Goal: Complete application form: Complete application form

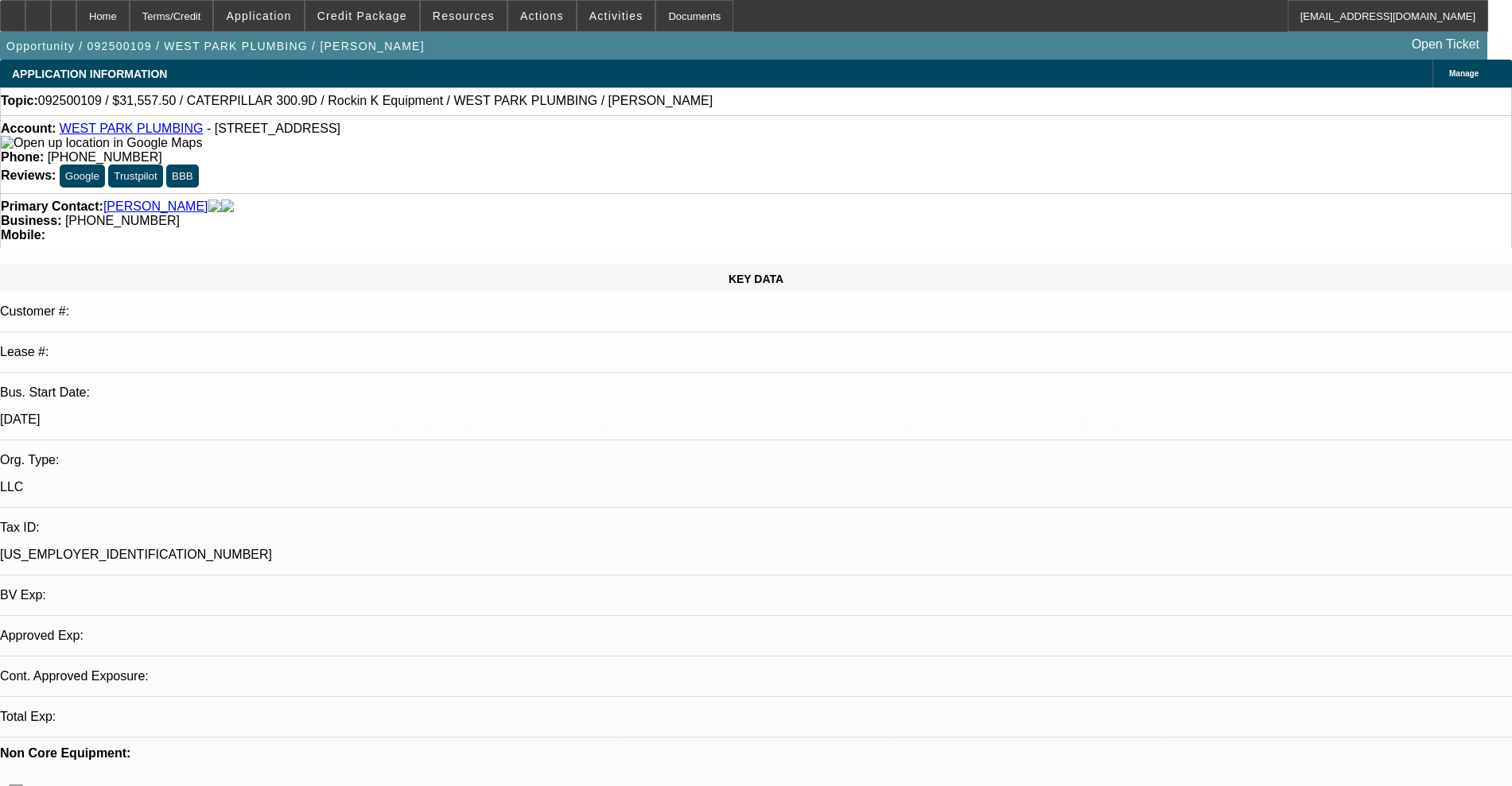
select select "0"
select select "2"
select select "0"
select select "6"
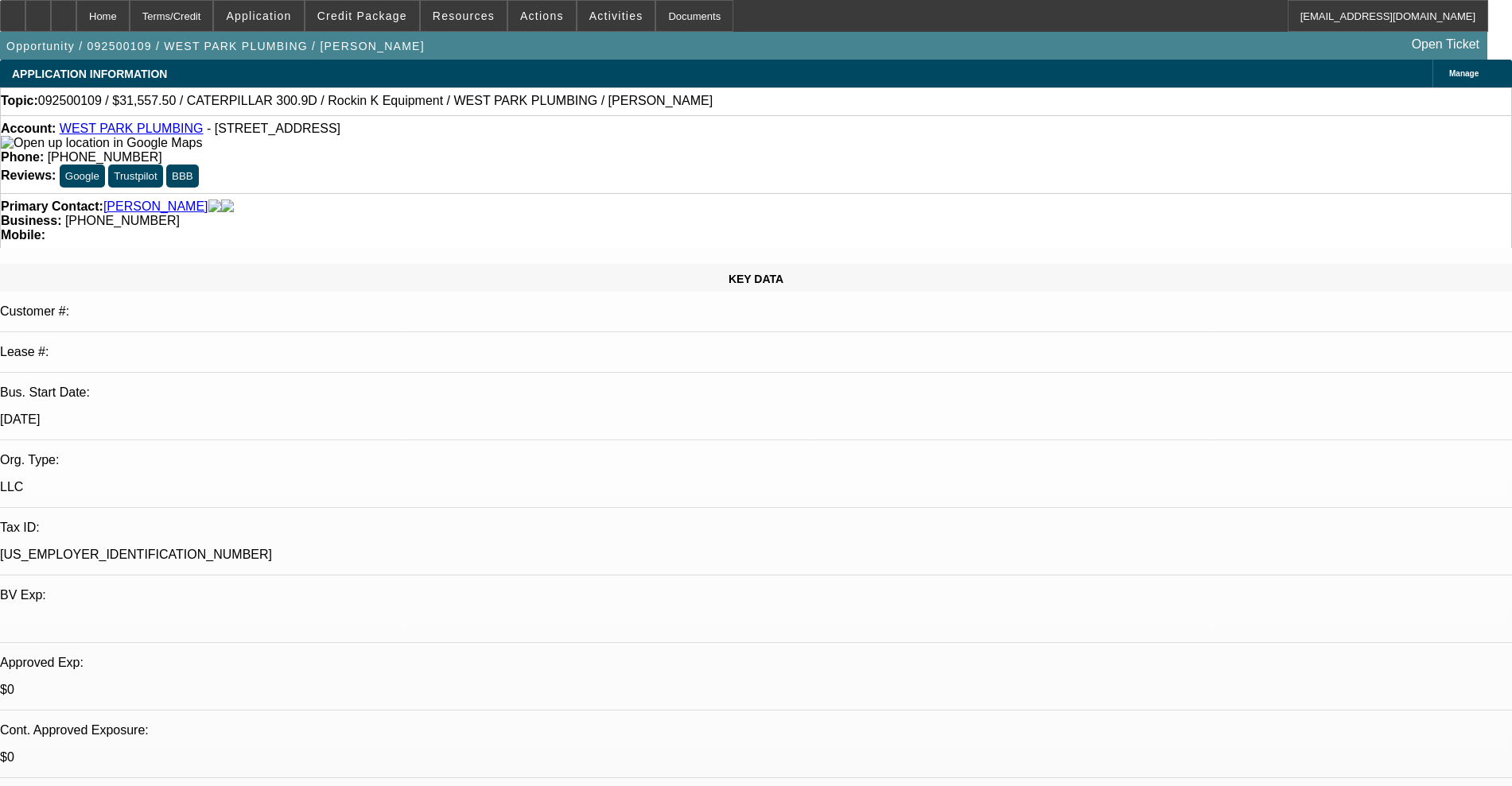
select select "0"
select select "2"
select select "0"
select select "6"
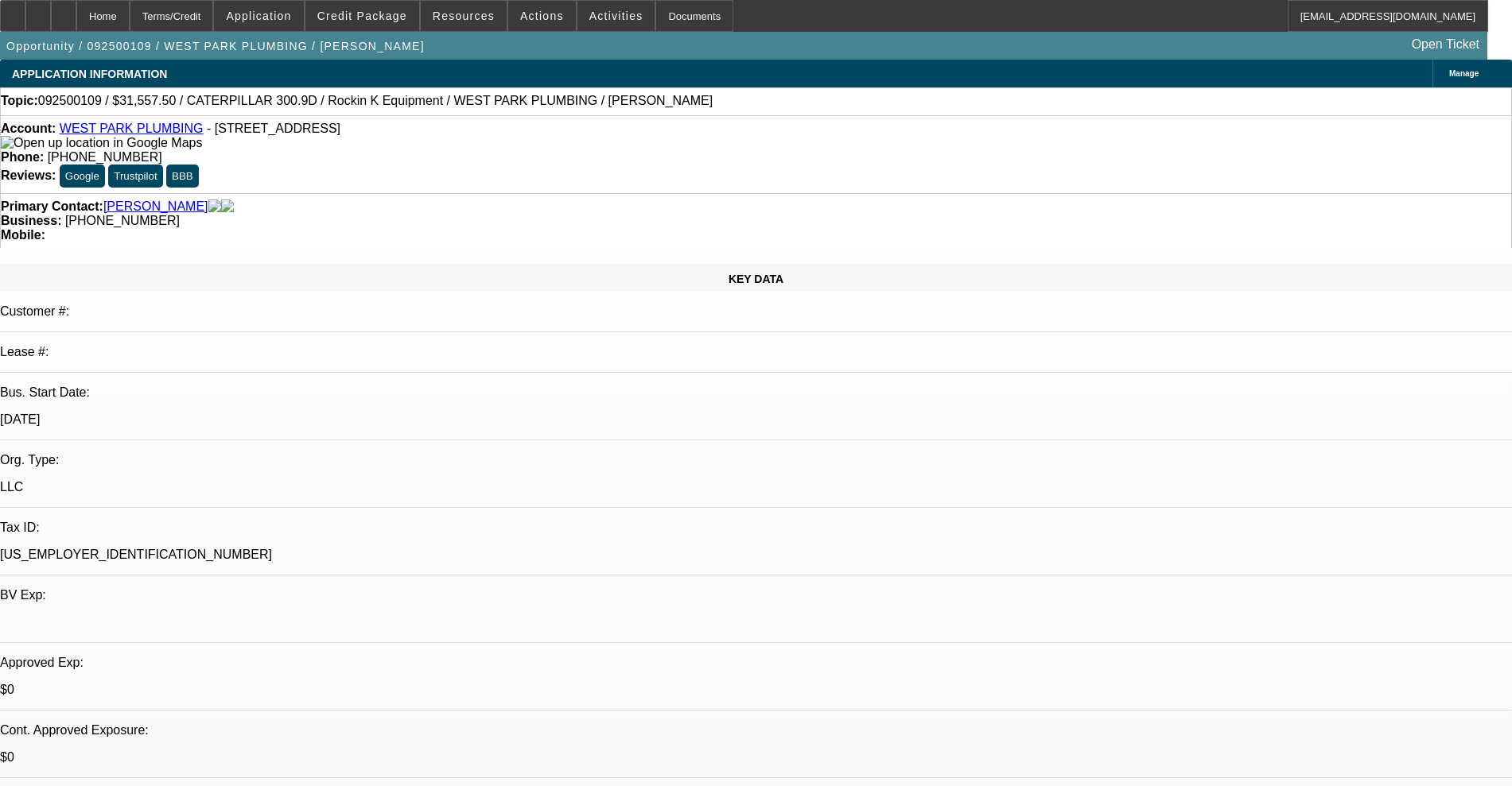
click at [345, 14] on span "Credit Package" at bounding box center [362, 16] width 90 height 13
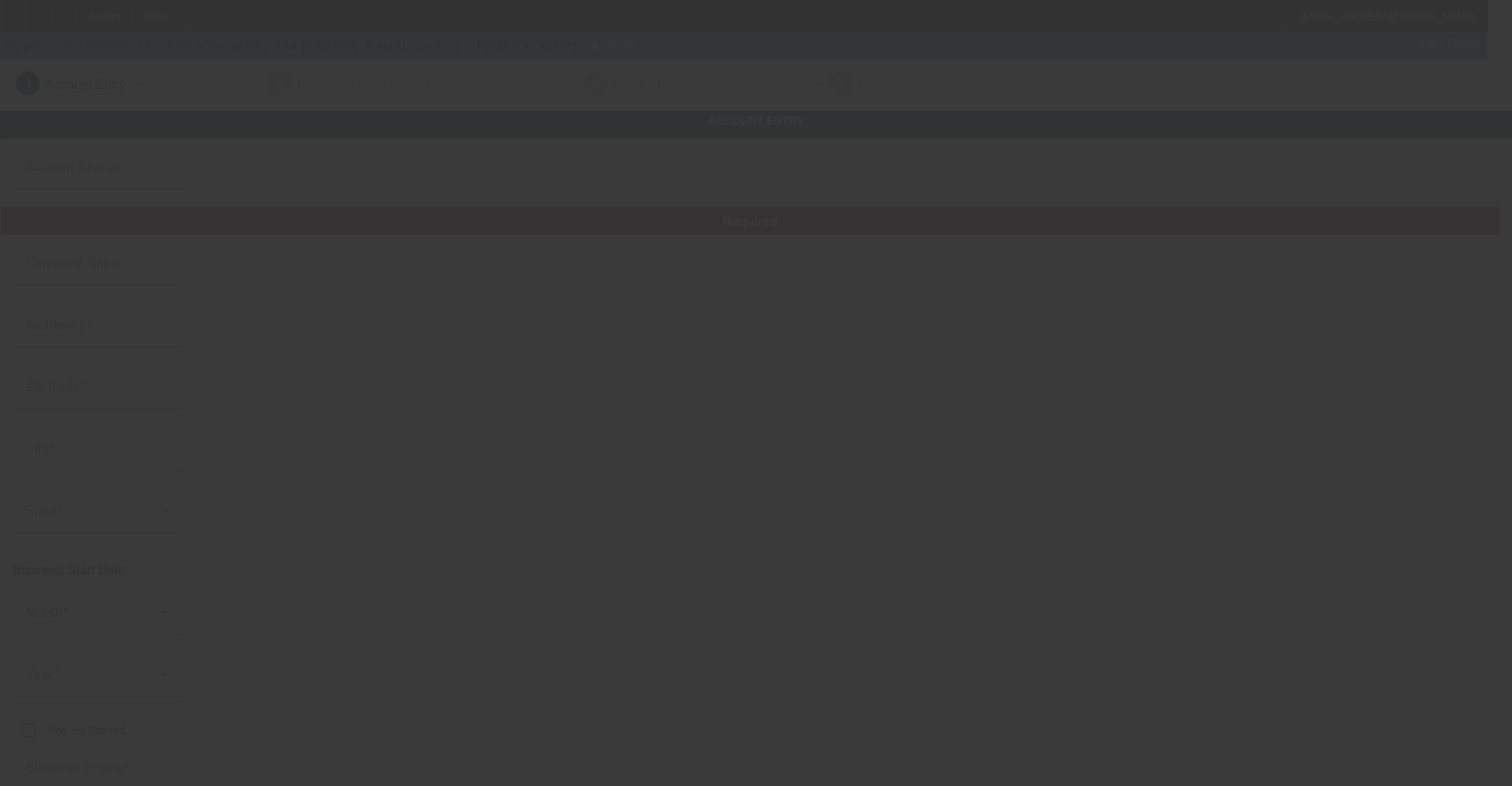
type input "[DATE]"
type input "[PERSON_NAME]"
type input "Paulding [GEOGRAPHIC_DATA]"
type input "44646"
type input "Massillon"
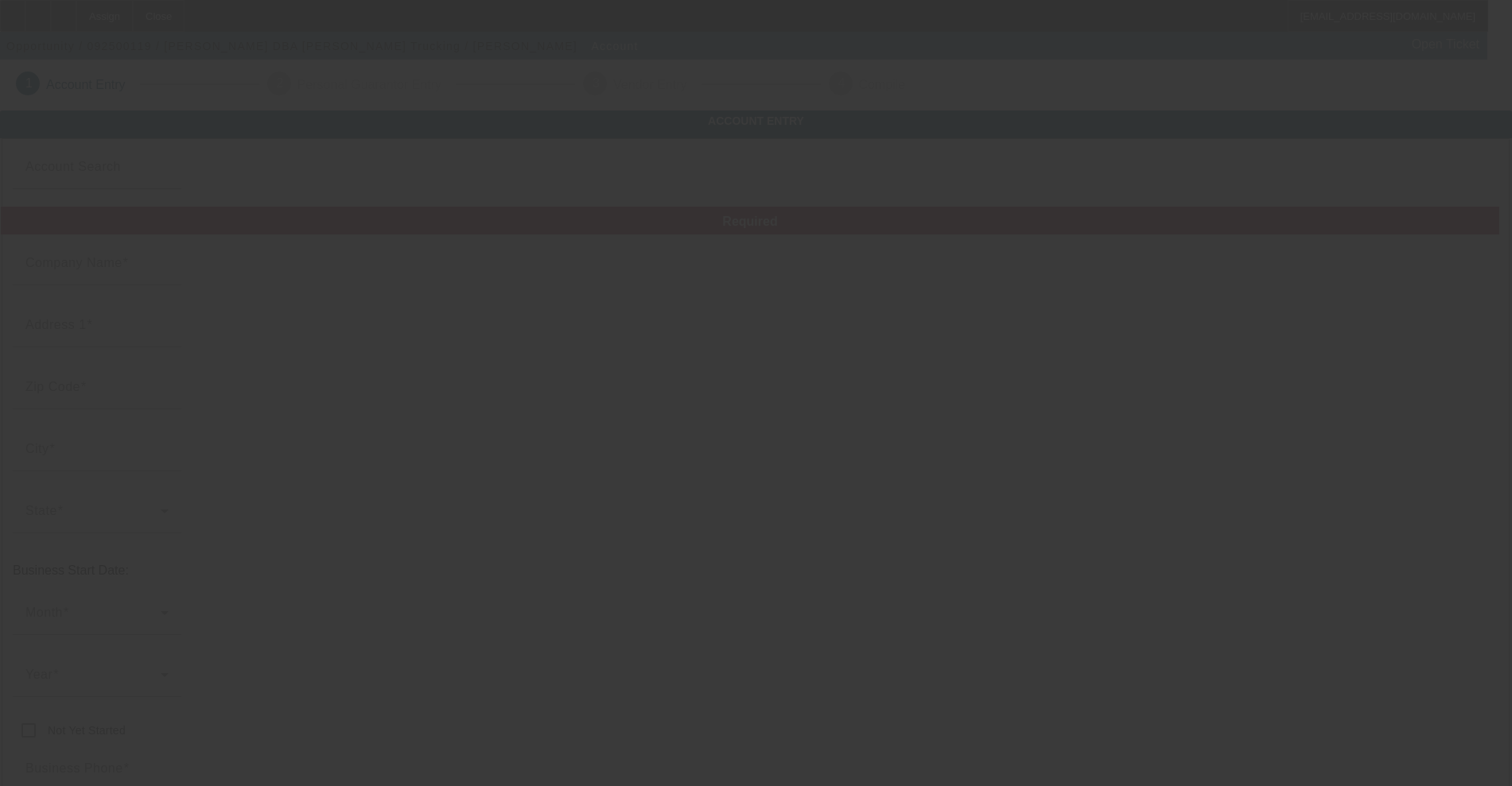
type input "(330) 209-1619"
type input "Wellert Trucking"
type input "rwellert@wellerttrucking.com"
type input "Stark"
type input "(330) 775-2981"
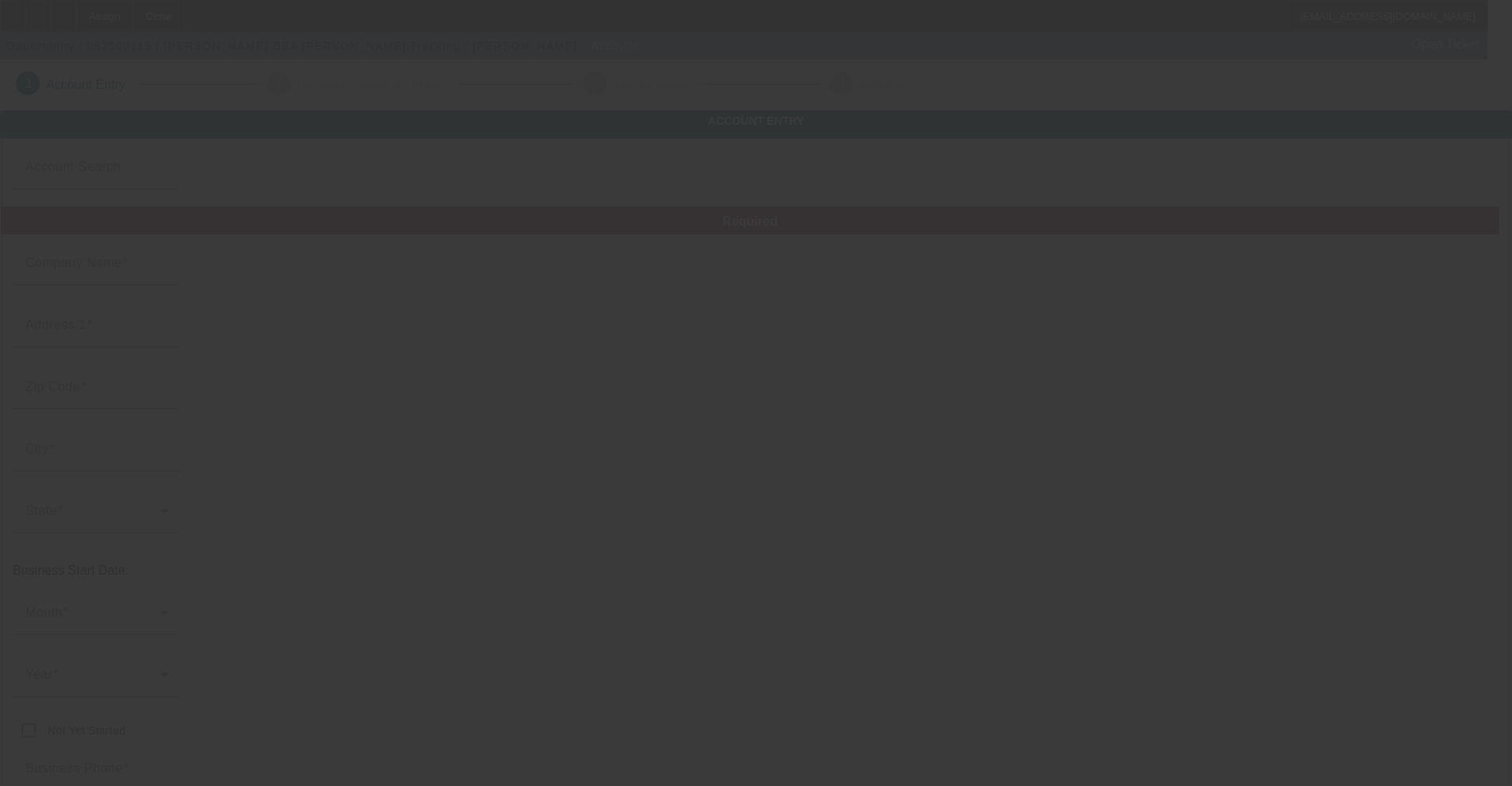
type input "34-1798866"
type input "Specialized Hauling"
type input "http://www.bioslick.com"
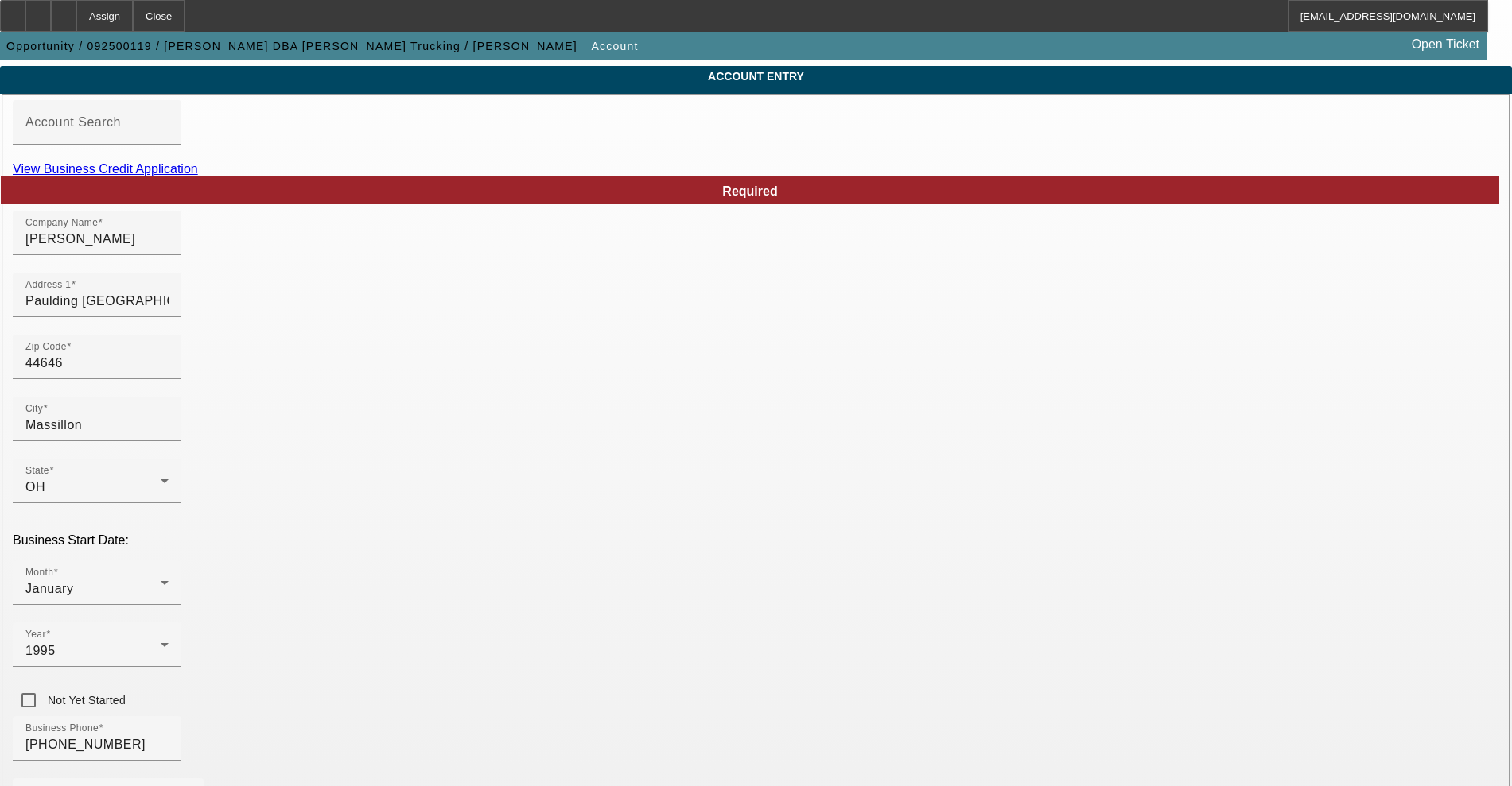
scroll to position [231, 0]
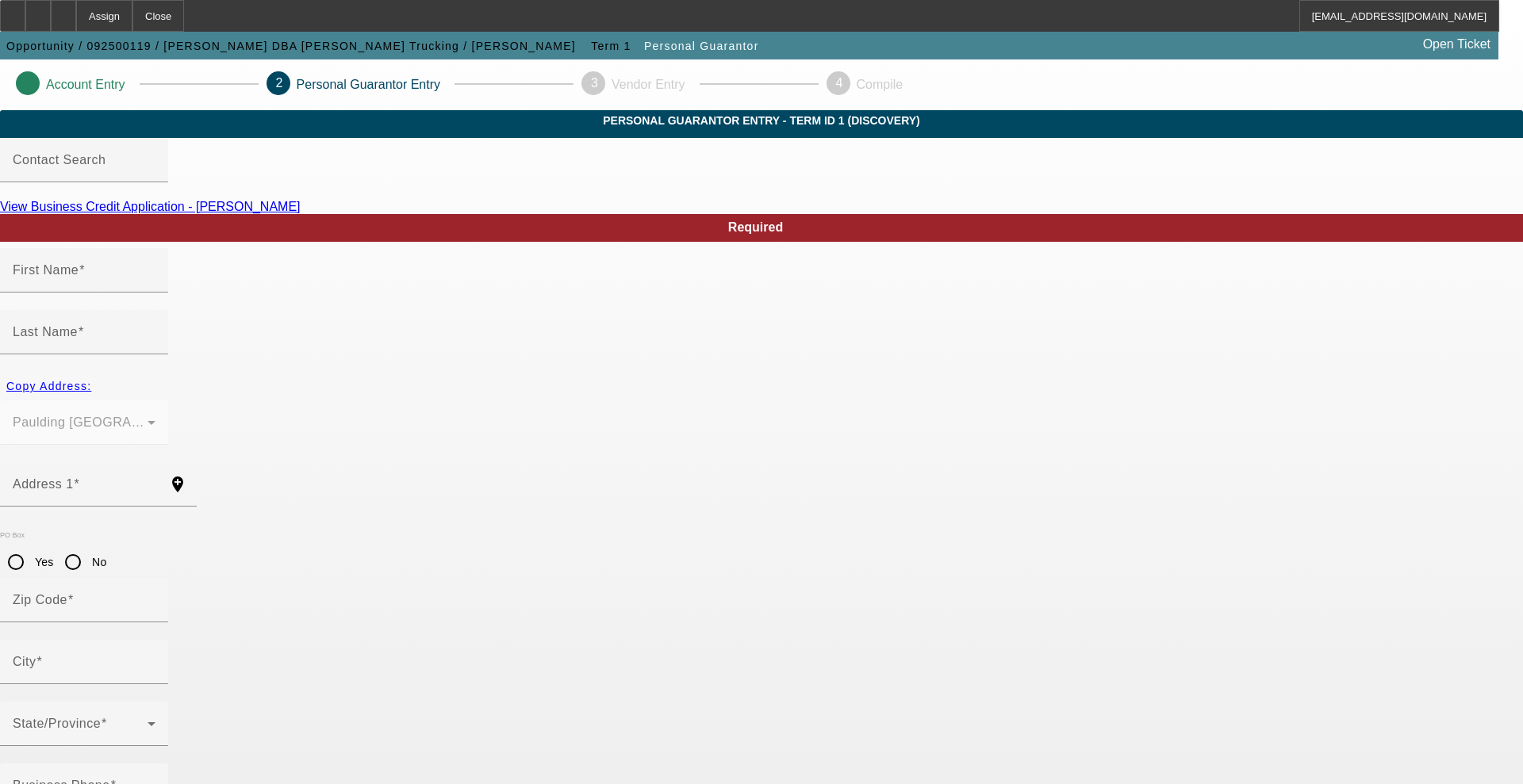
type input "Ray"
type input "Wellert"
type input "Paulding St NW"
radio input "true"
type input "44646"
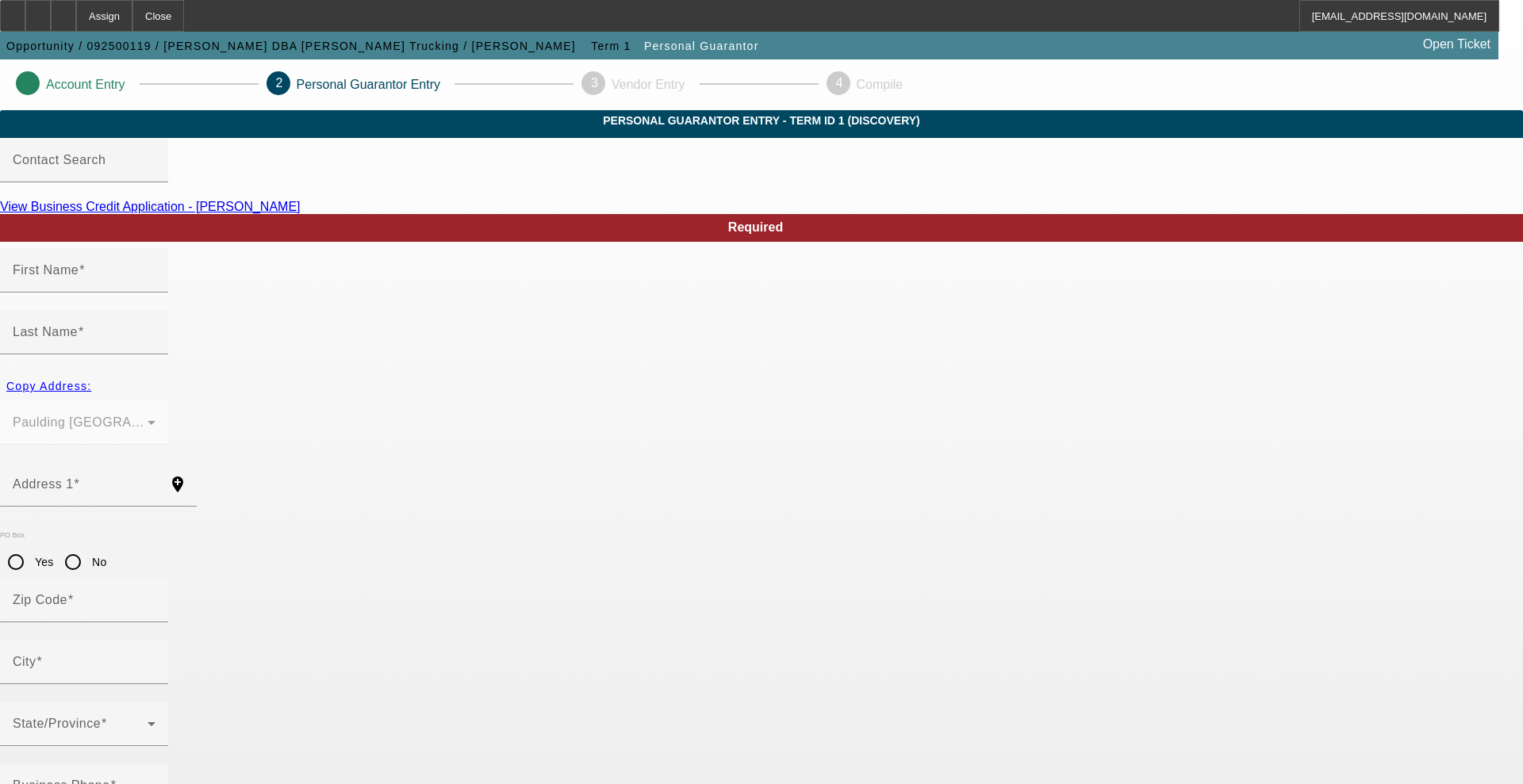
type input "Massillon"
type input "(330) 209-1619"
type input "100"
type input "278-68-6726"
type input "rwellert@wellerttrucking.com"
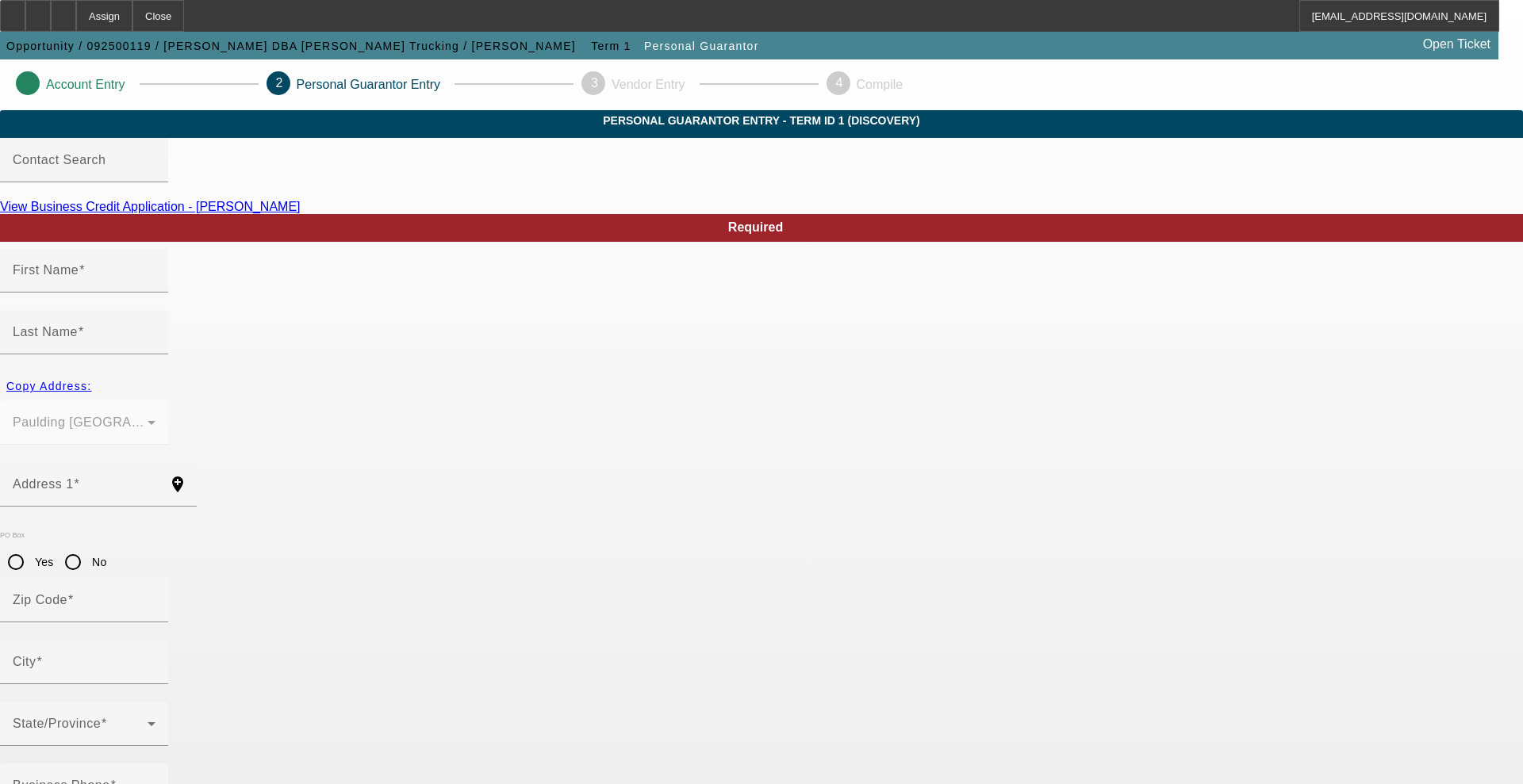
type input "H"
type input "$220,000.00"
type input "$129,000.00"
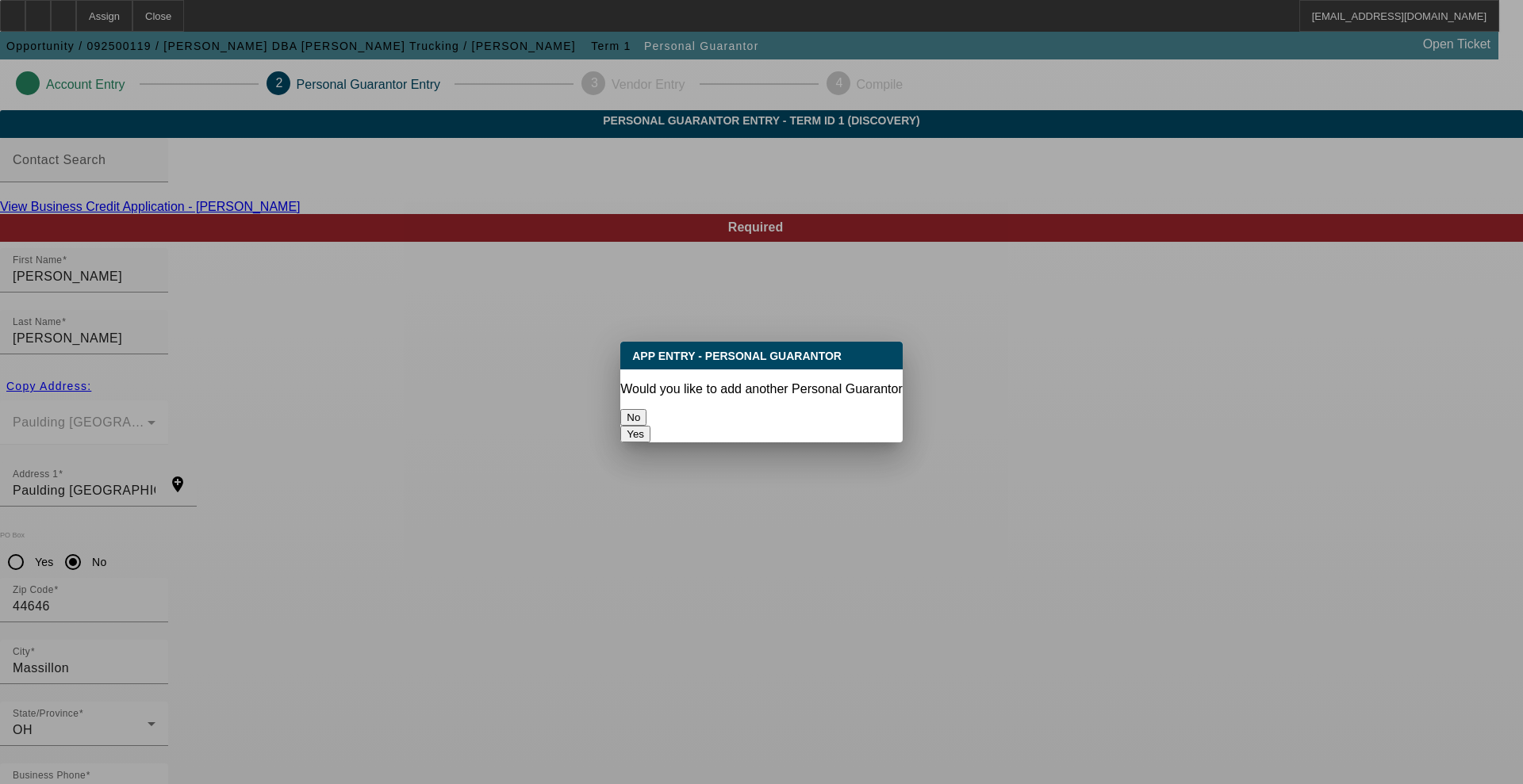
click at [647, 409] on button "No" at bounding box center [633, 417] width 26 height 17
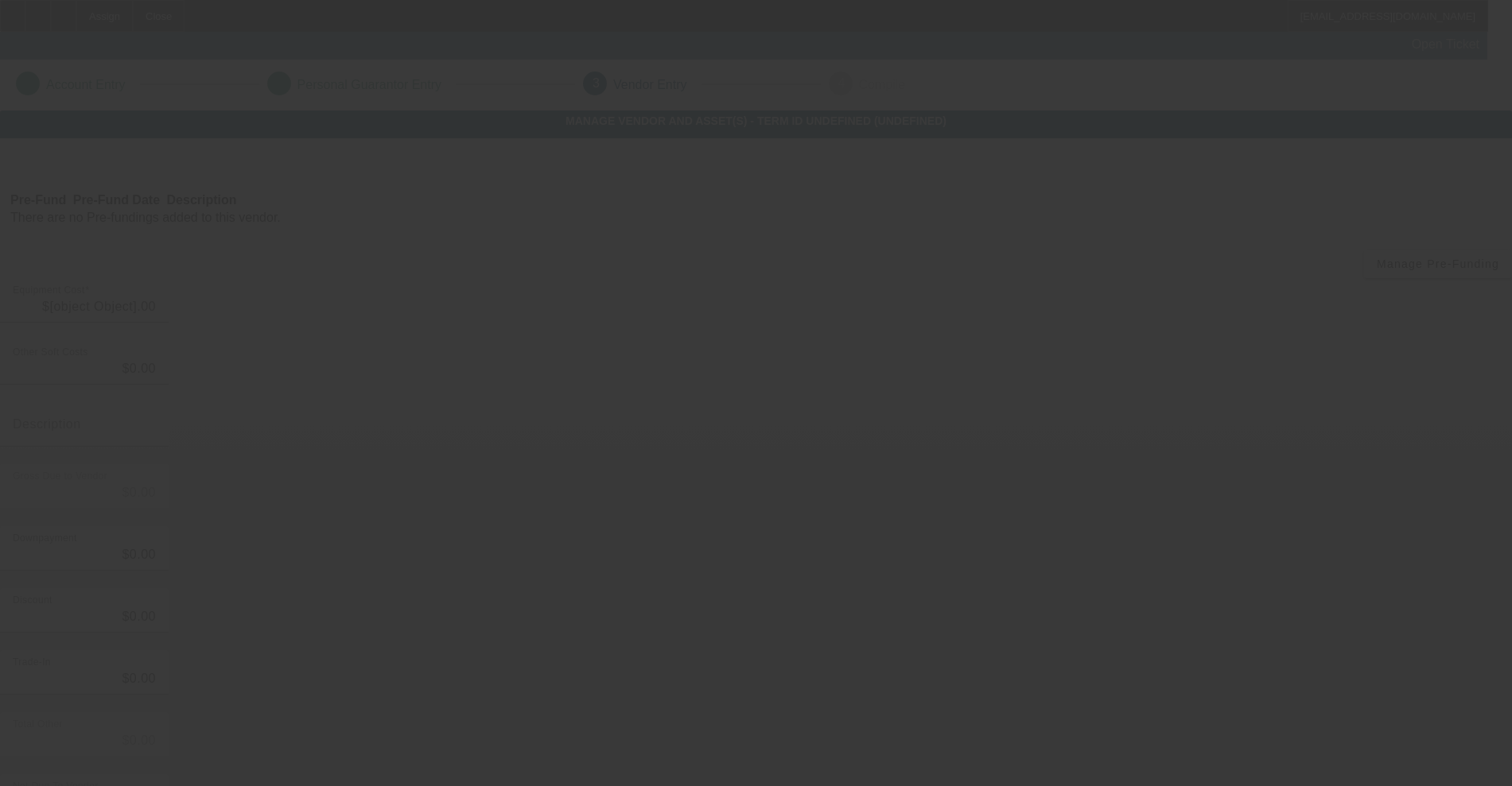
type input "$229,500.00"
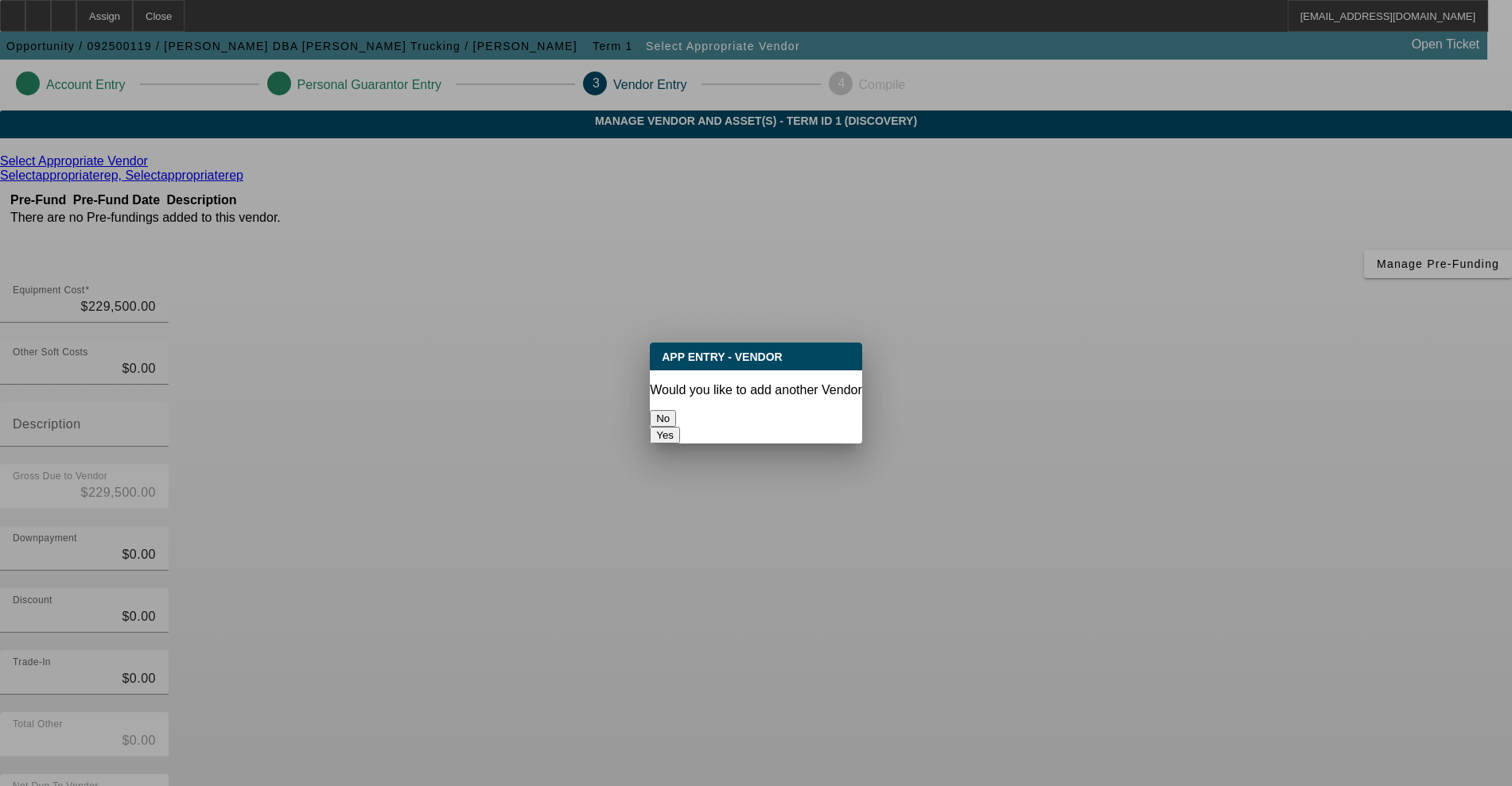
click at [676, 410] on button "No" at bounding box center [662, 418] width 26 height 17
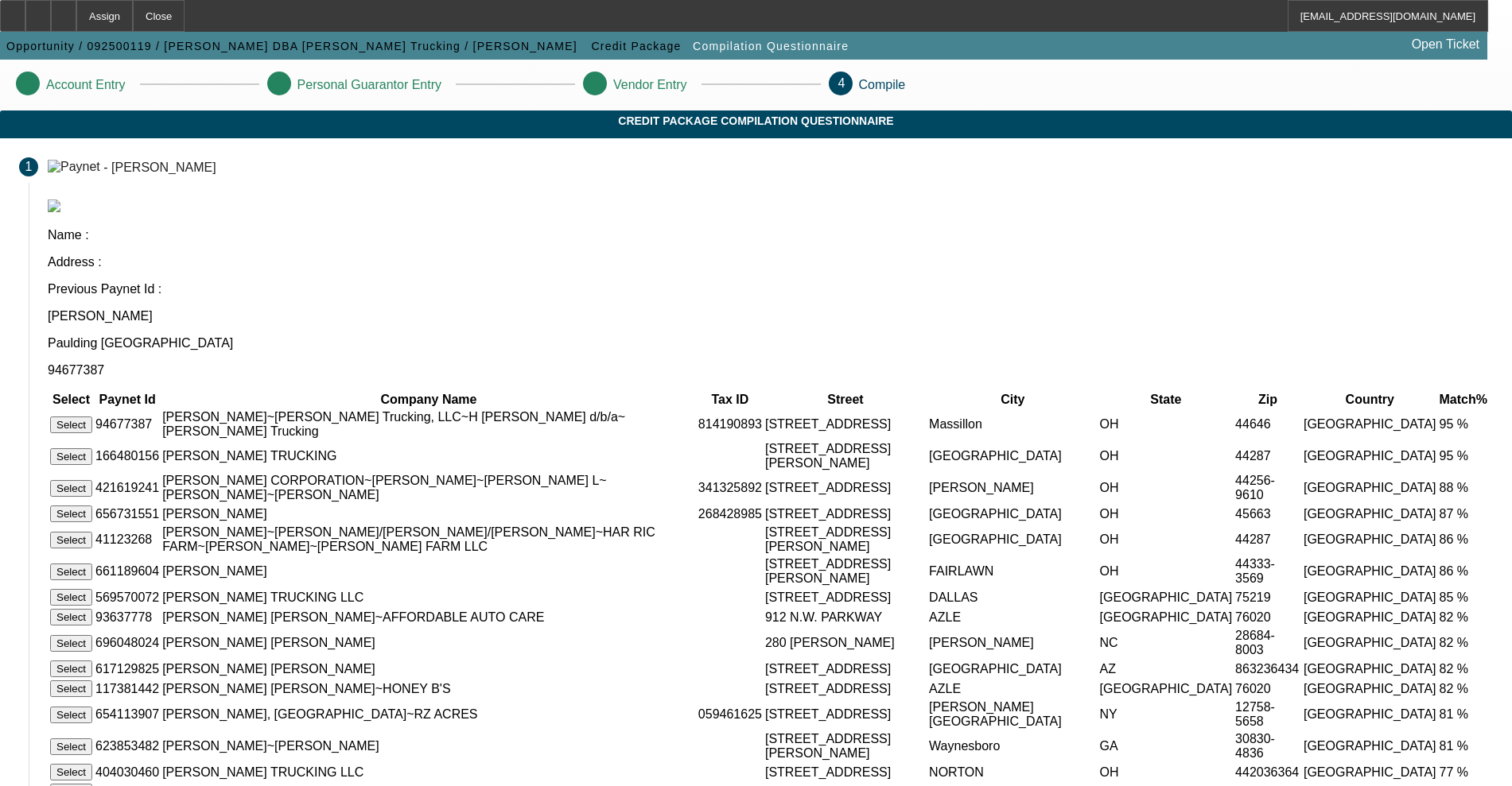
click at [92, 417] on button "Select" at bounding box center [70, 425] width 42 height 17
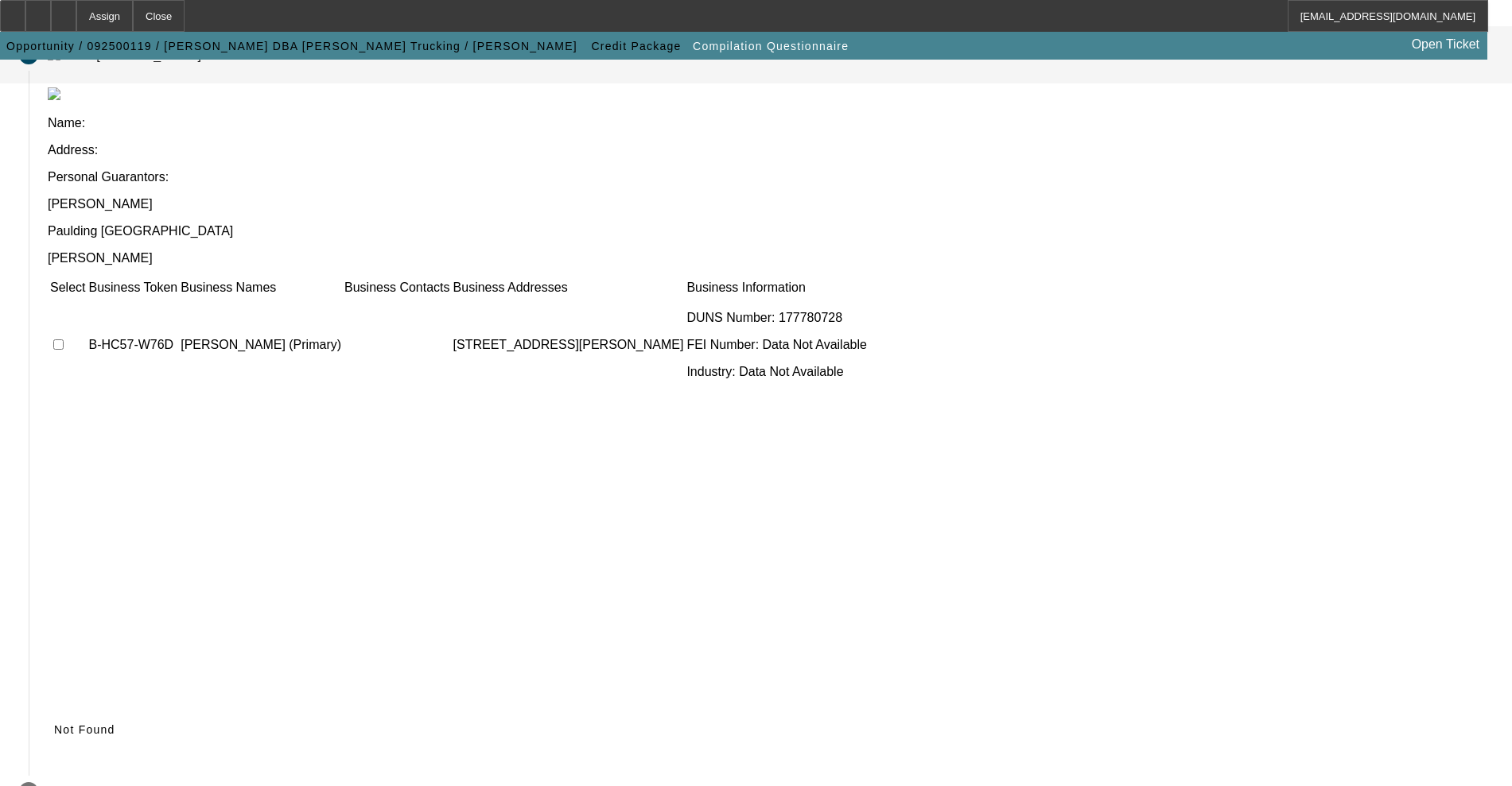
scroll to position [93, 0]
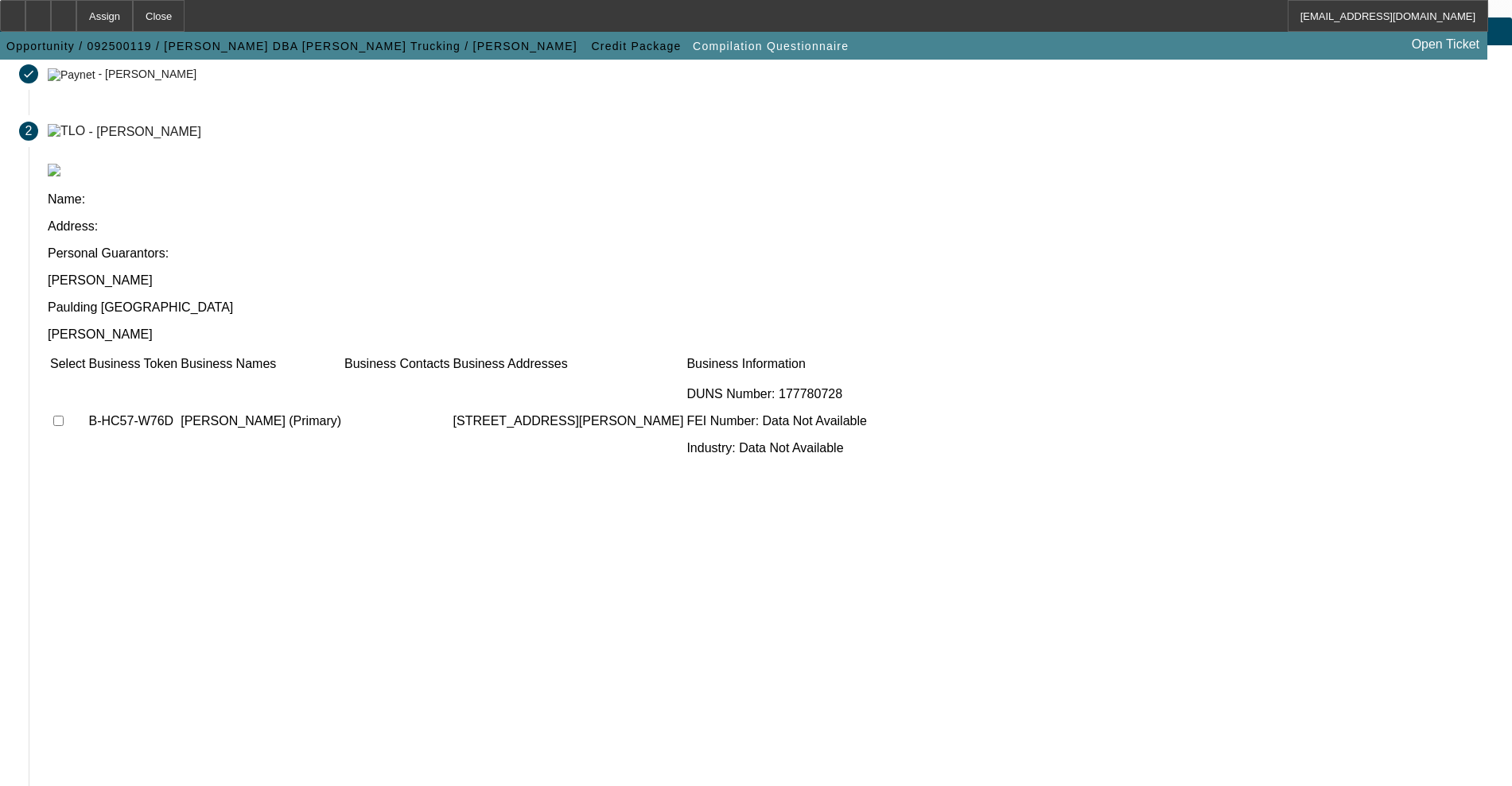
click at [86, 373] on td at bounding box center [68, 421] width 37 height 95
click at [64, 416] on input "checkbox" at bounding box center [59, 421] width 10 height 10
checkbox input "true"
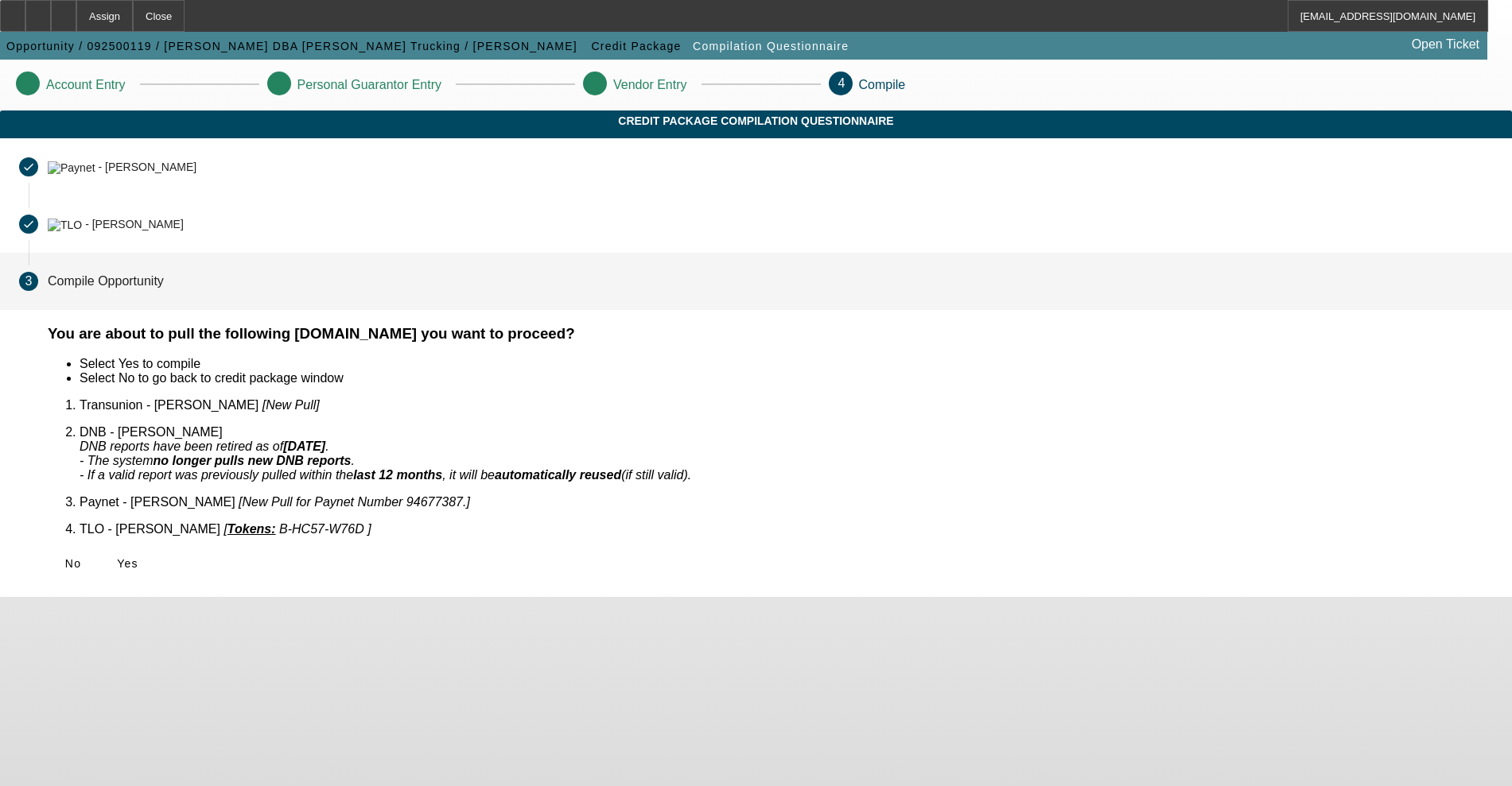
scroll to position [0, 0]
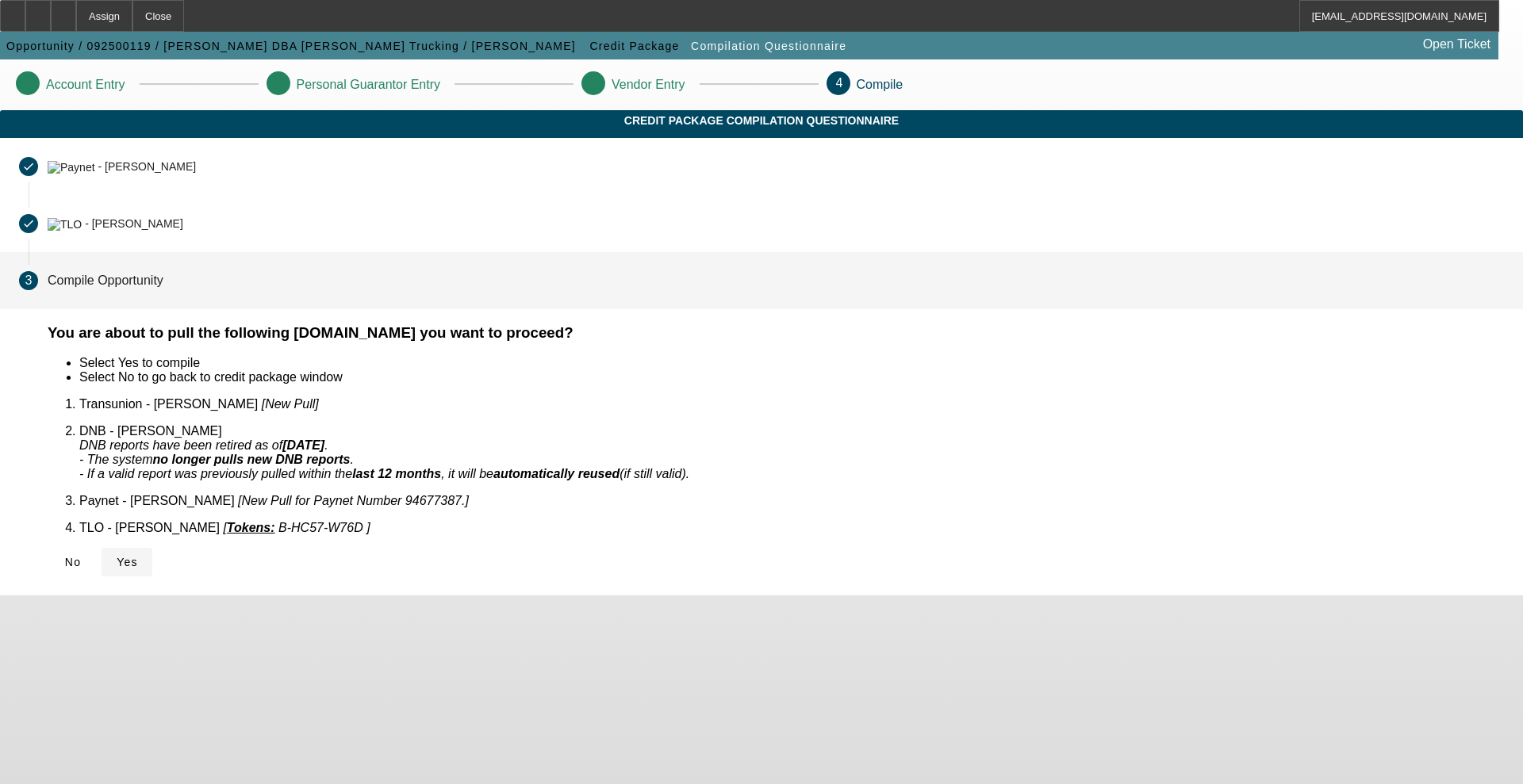
click at [152, 547] on span at bounding box center [127, 562] width 51 height 38
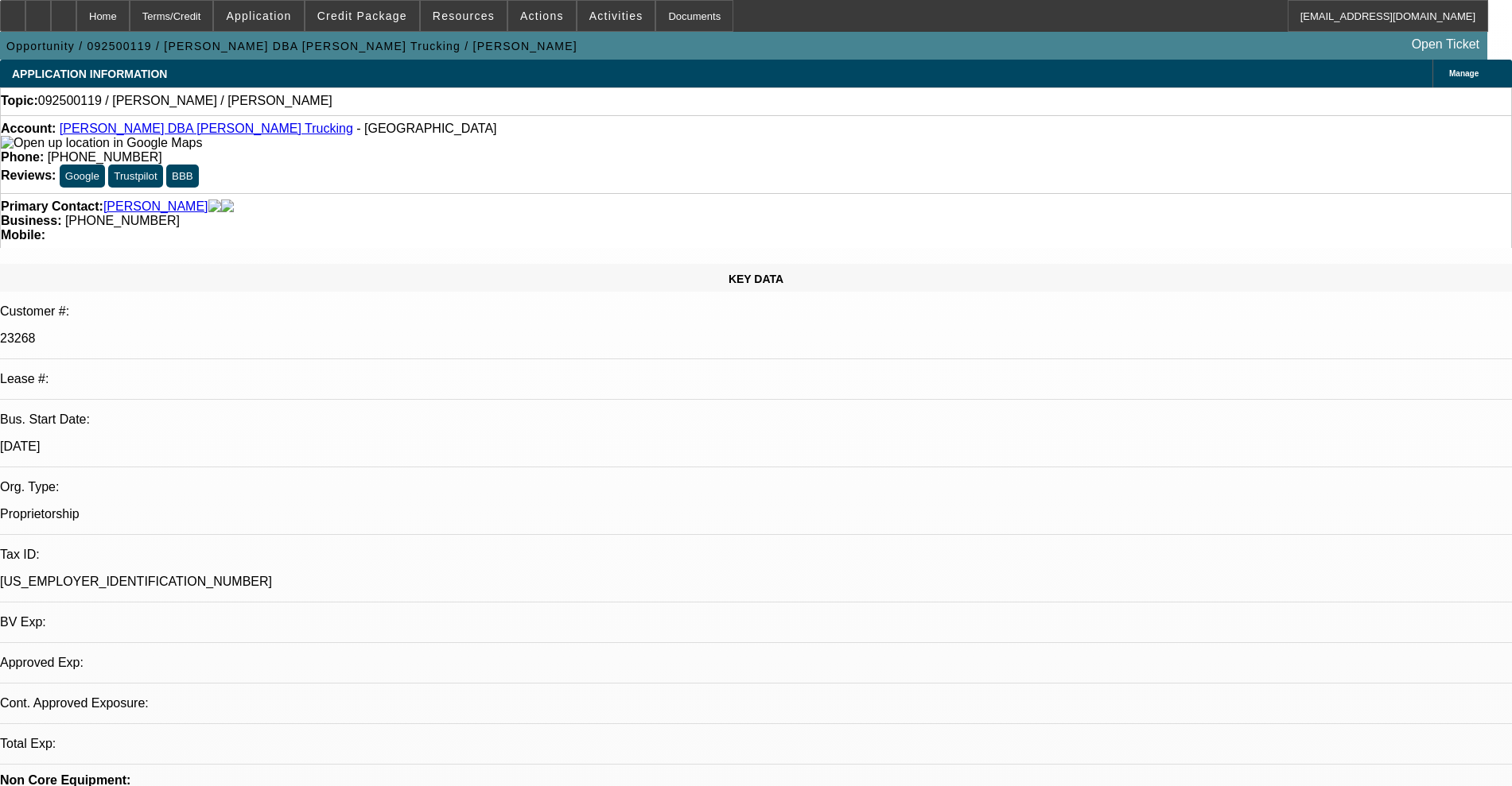
select select "0"
select select "2"
select select "0.1"
select select "4"
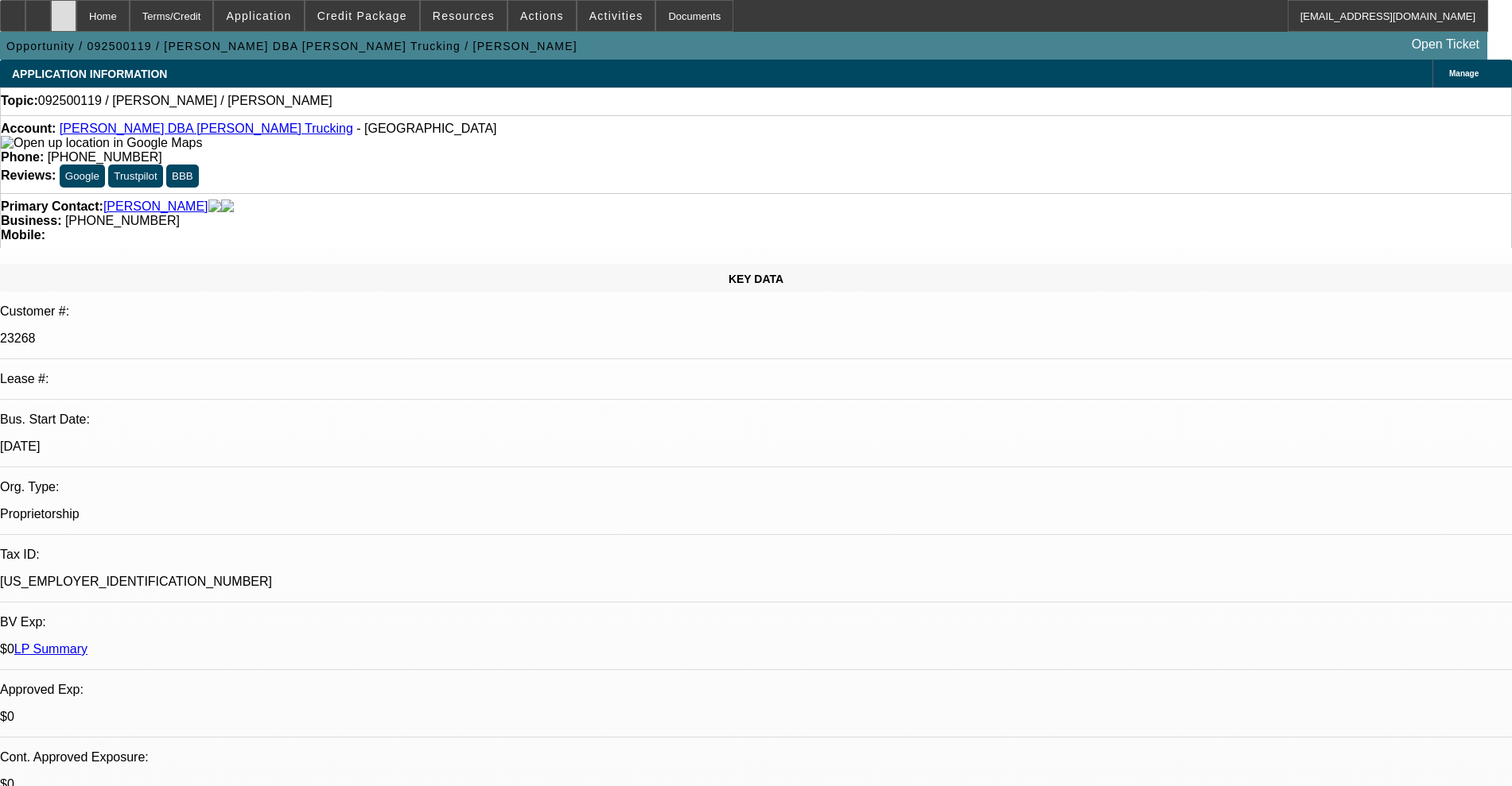
click at [76, 22] on div at bounding box center [64, 16] width 26 height 32
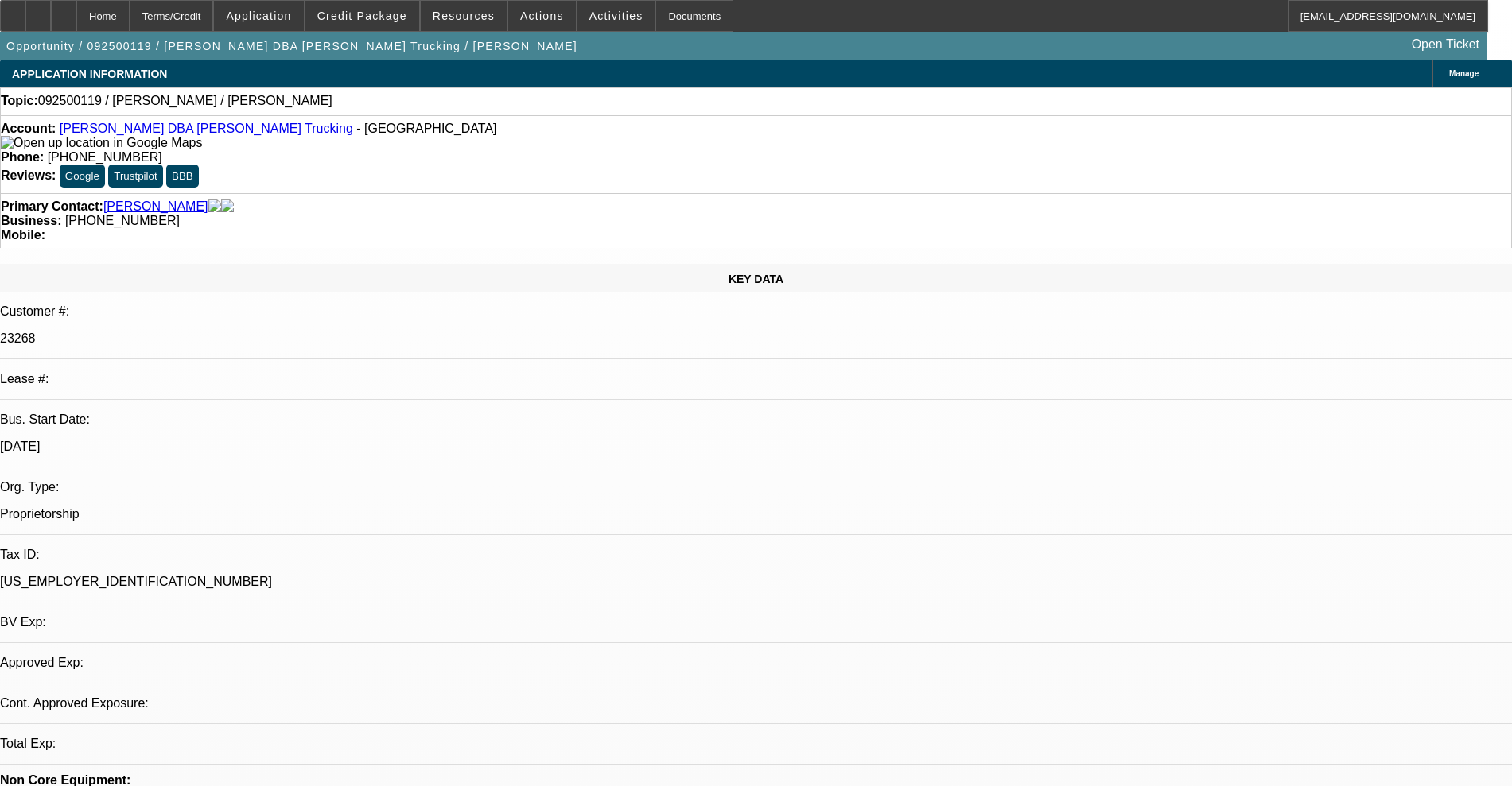
select select "0"
select select "2"
select select "0.1"
select select "4"
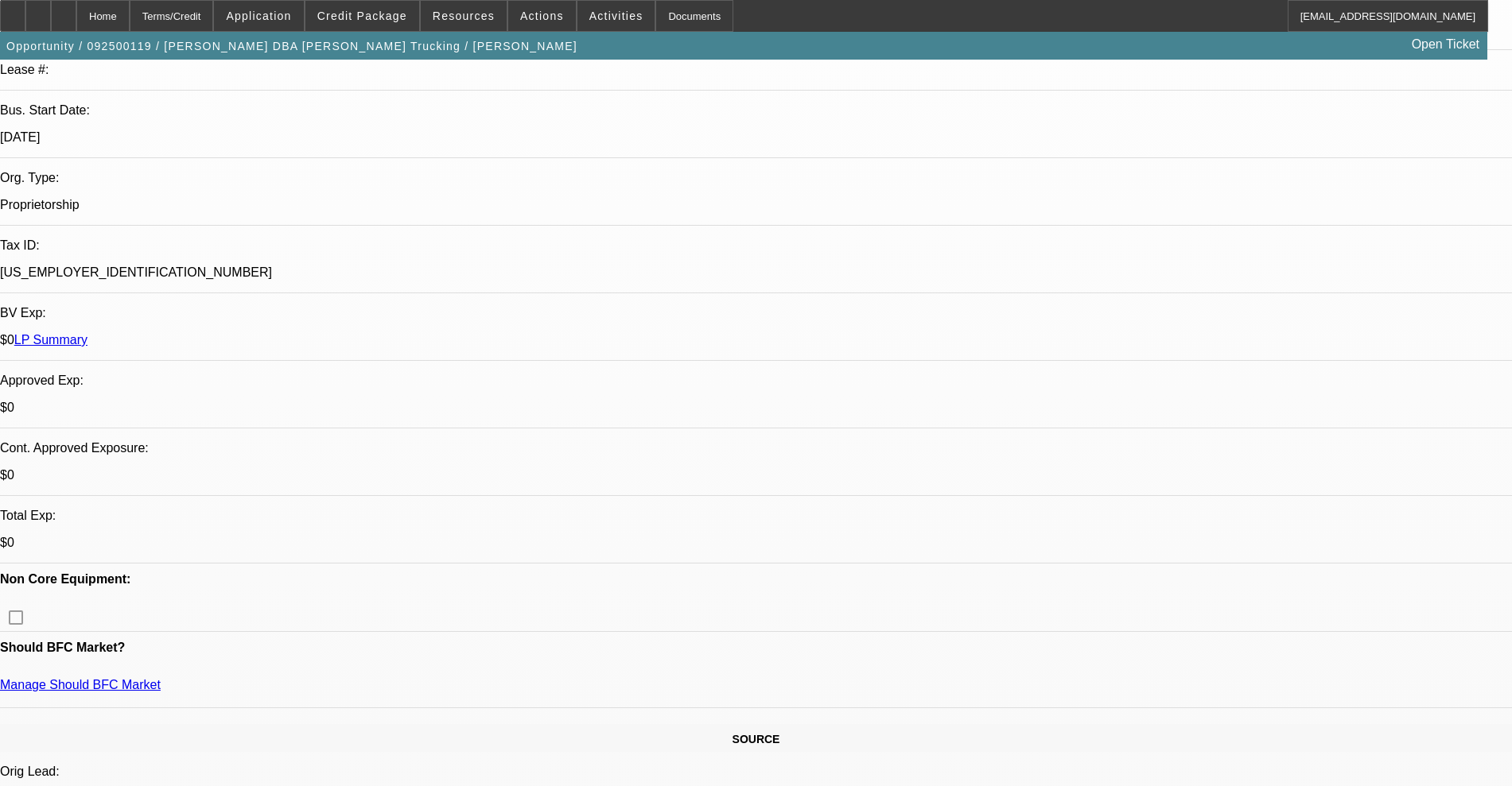
scroll to position [298, 0]
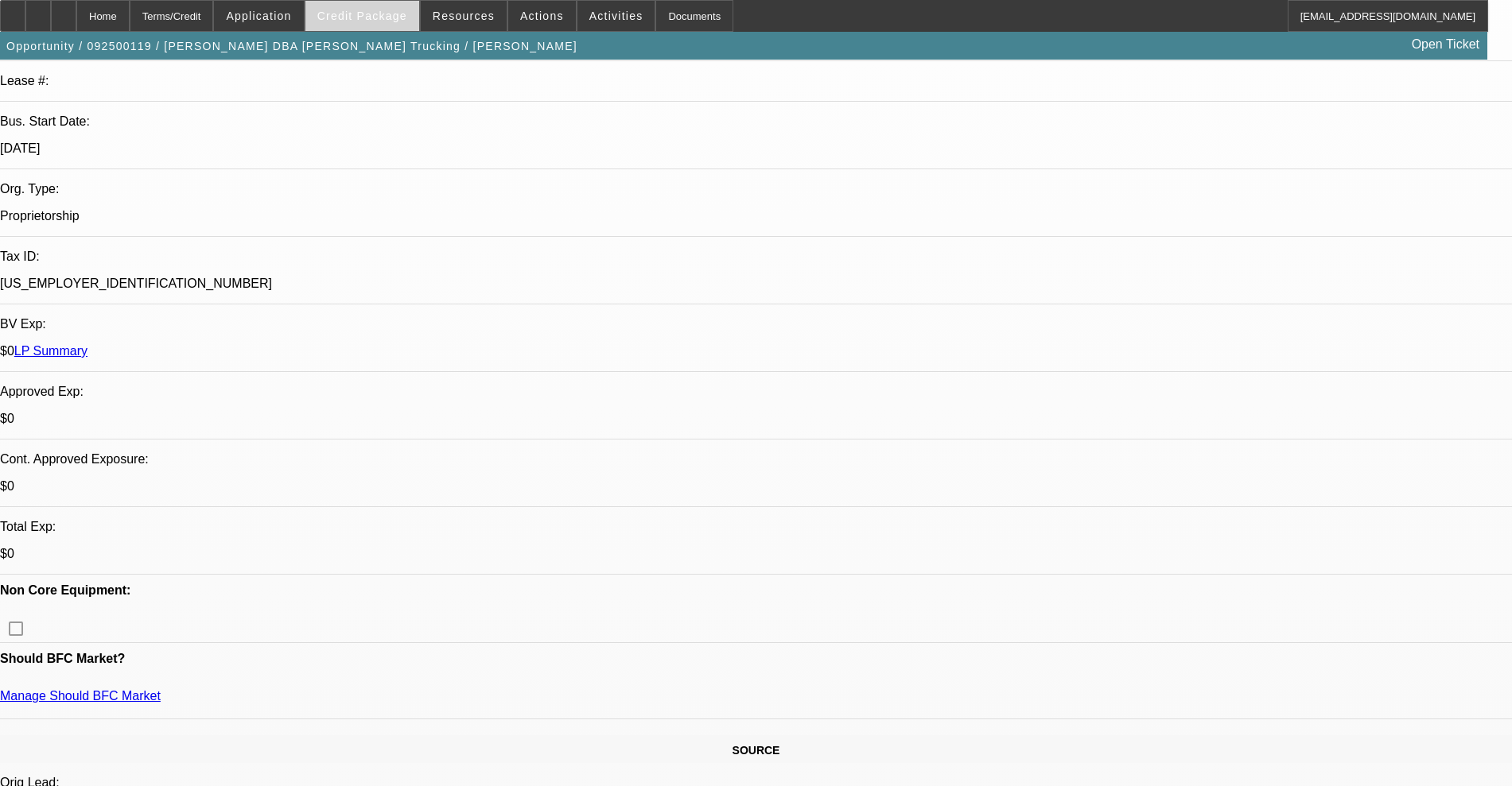
click at [382, 10] on span "Credit Package" at bounding box center [362, 16] width 90 height 13
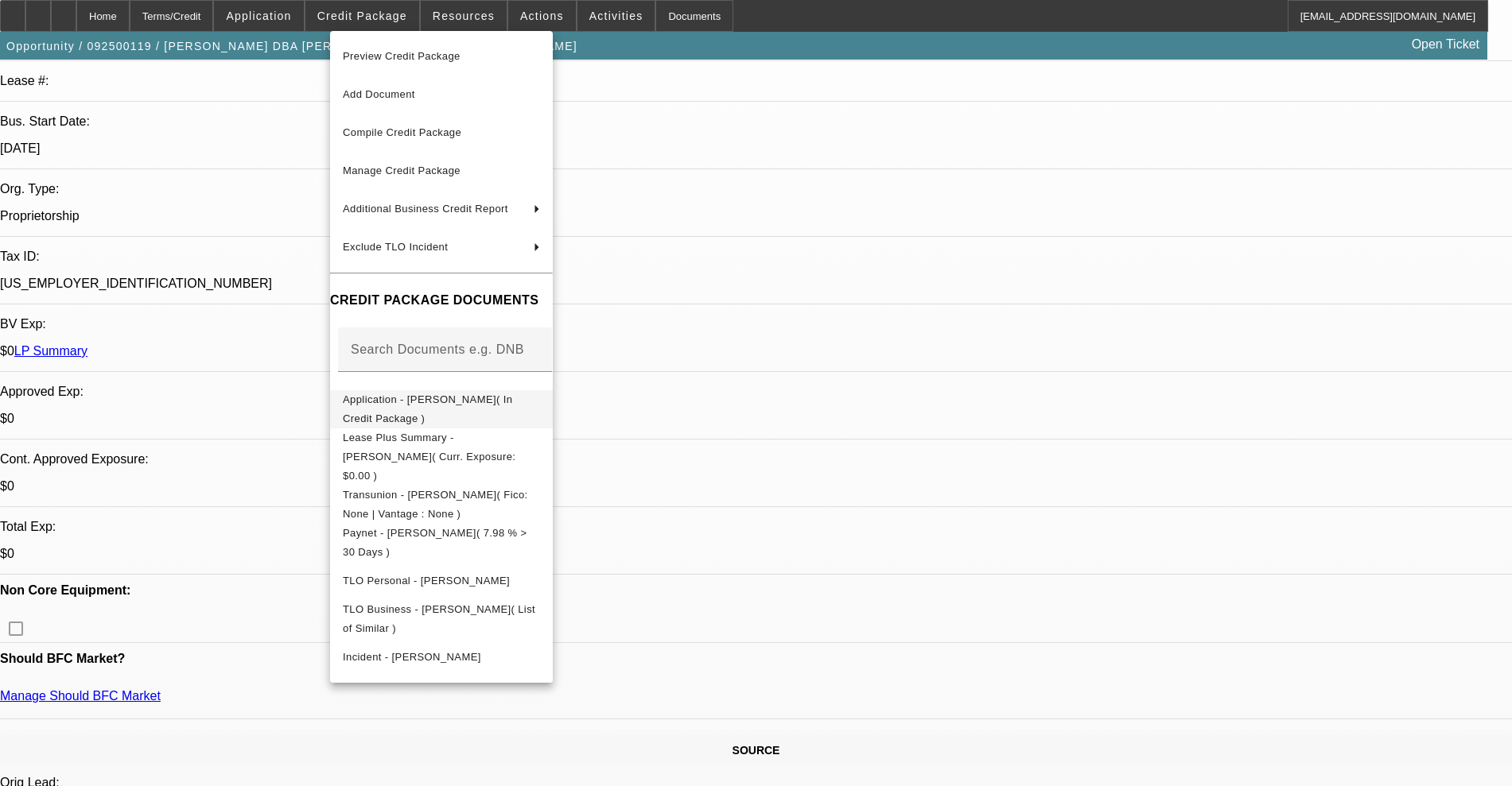
click at [478, 400] on span "Application - Harold Ray Wellert( In Credit Package )" at bounding box center [427, 409] width 170 height 31
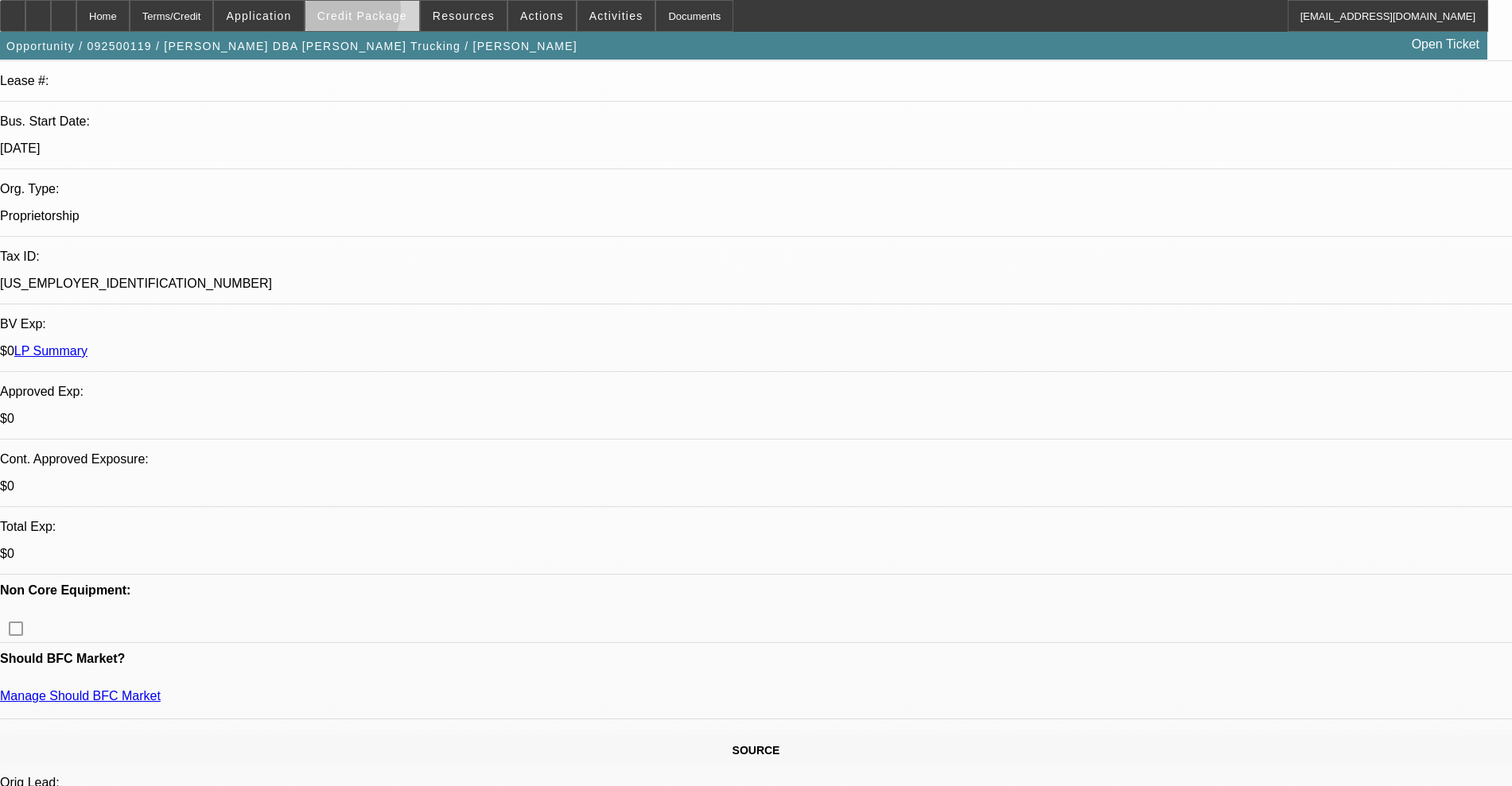
click at [362, 14] on span "Credit Package" at bounding box center [362, 16] width 90 height 13
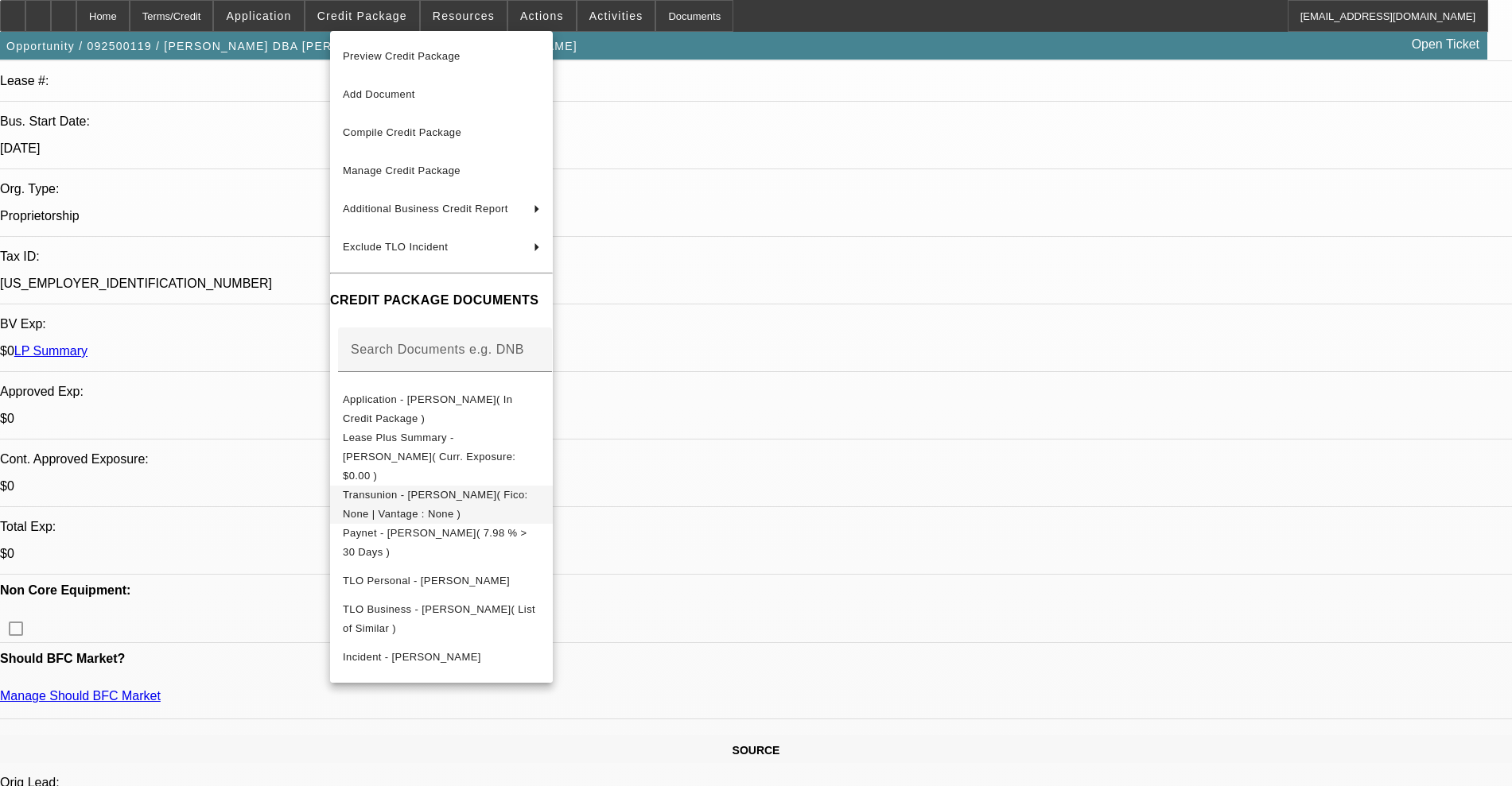
click at [474, 489] on span "Transunion - Wellert, Ray( Fico: None | Vantage : None )" at bounding box center [435, 504] width 186 height 31
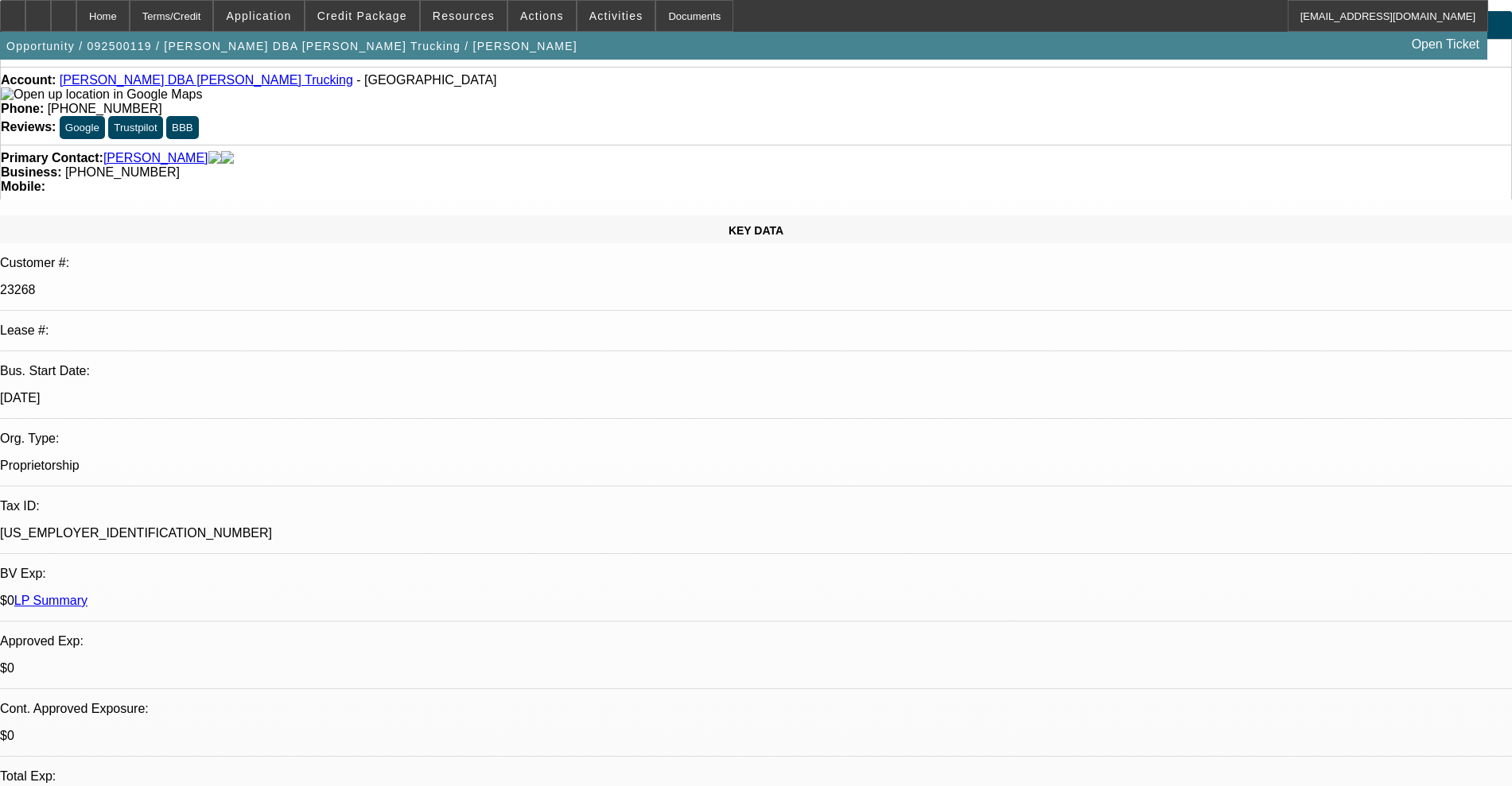
scroll to position [0, 0]
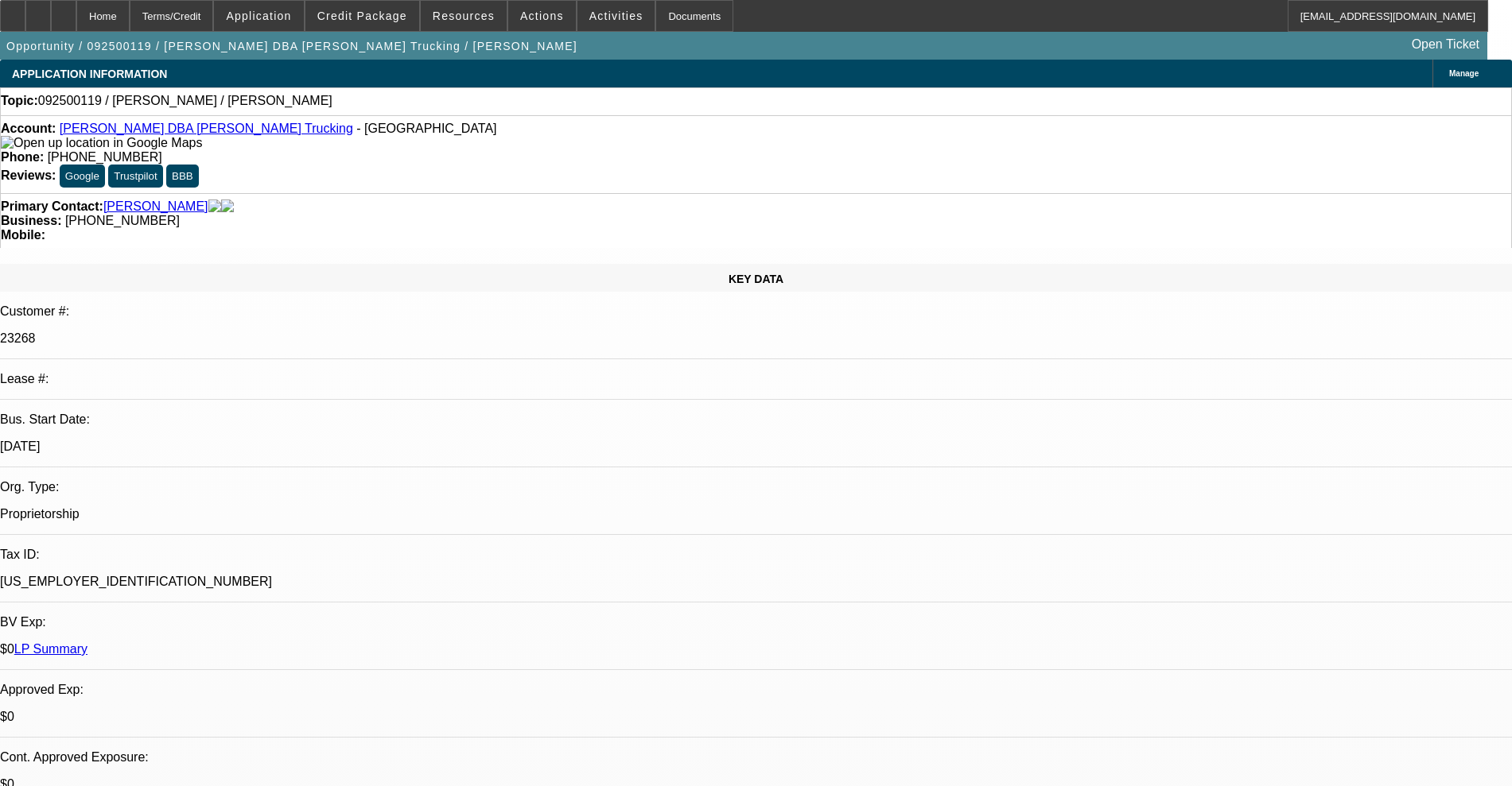
click at [136, 135] on link "Harold Ray Wellert DBA Wellert Trucking" at bounding box center [206, 129] width 294 height 14
click at [372, 10] on span "Credit Package" at bounding box center [362, 16] width 90 height 13
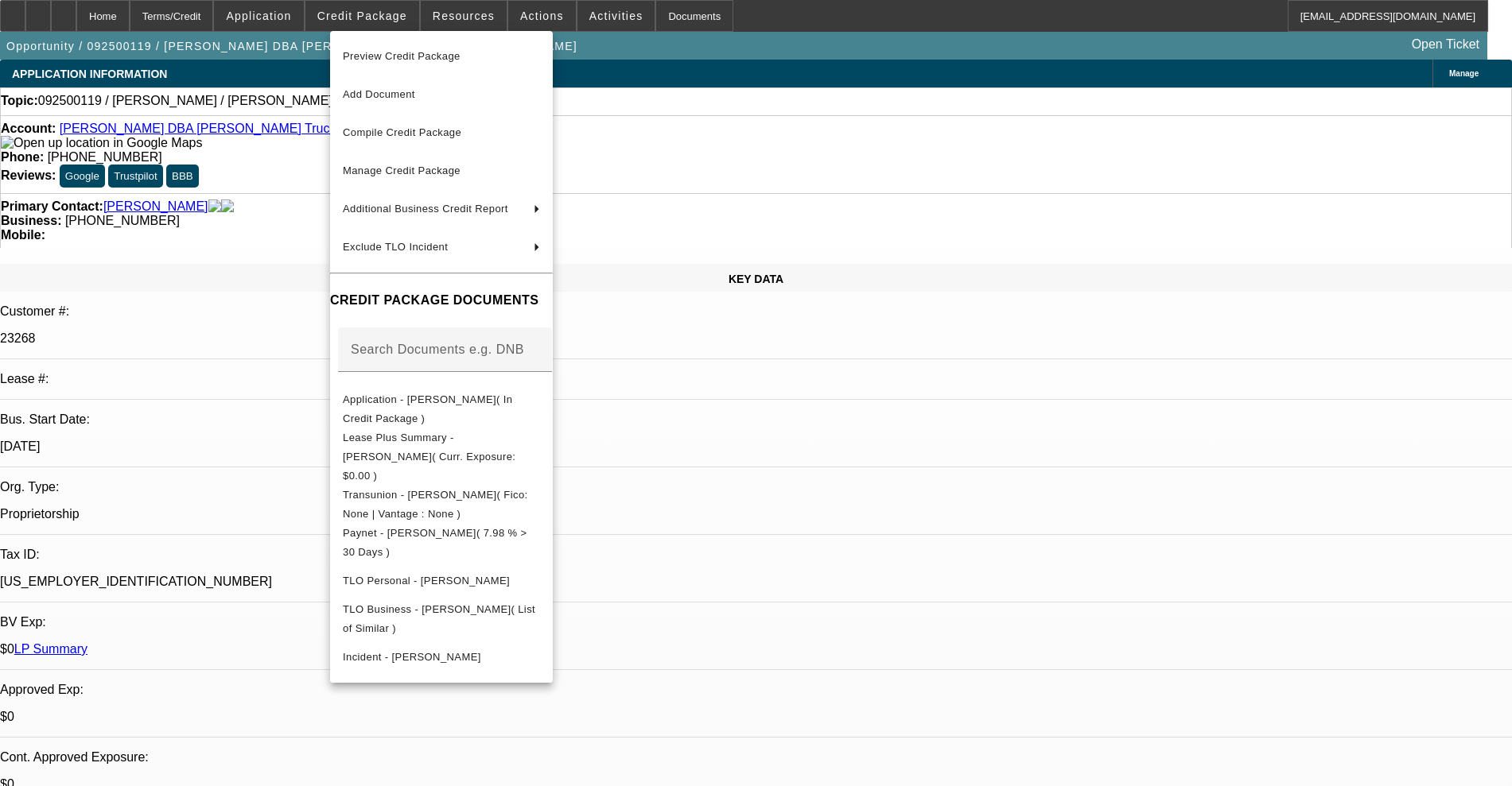
click at [249, 74] on div at bounding box center [756, 393] width 1512 height 786
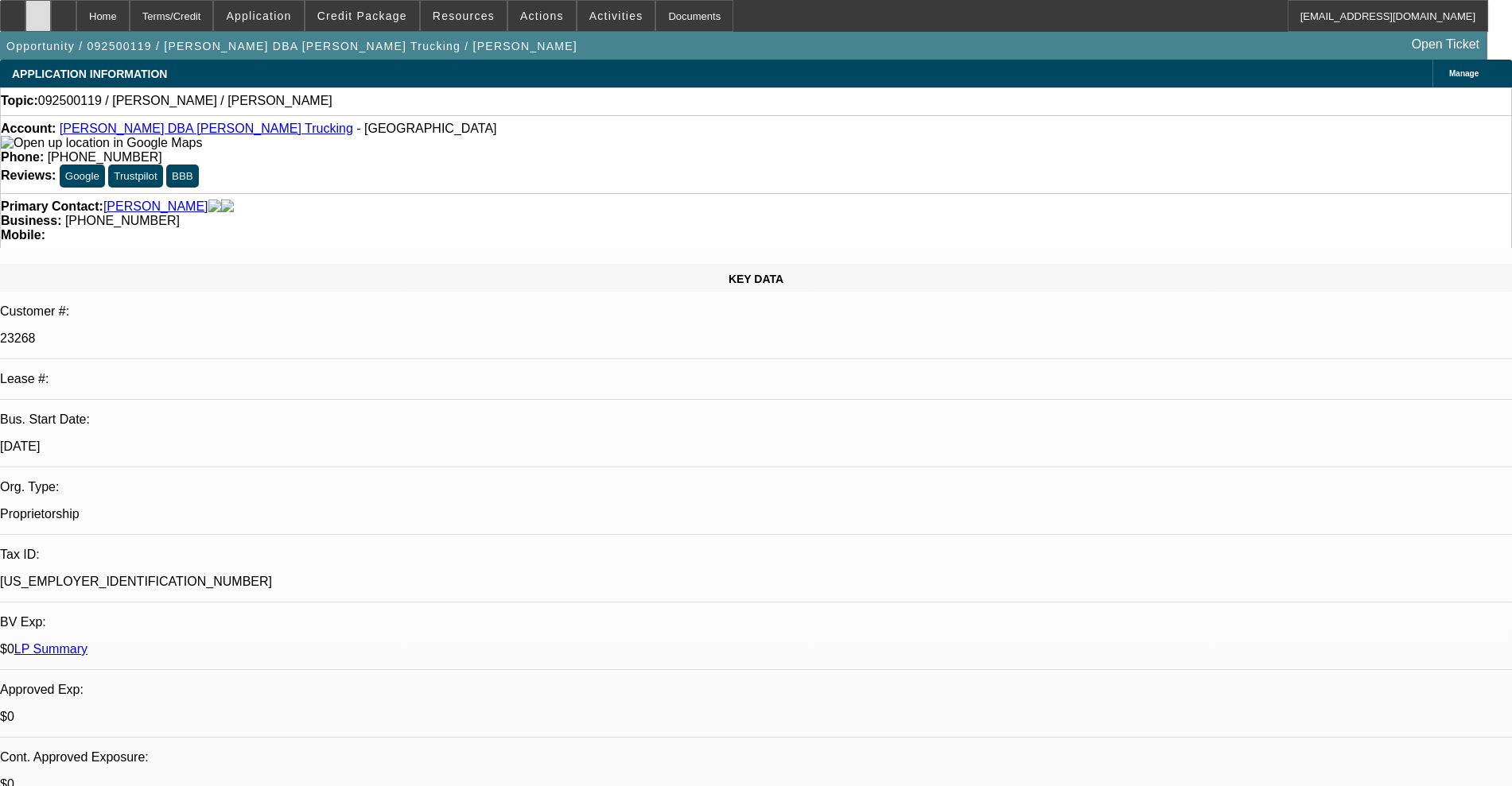
click at [38, 10] on icon at bounding box center [38, 10] width 0 height 0
click at [76, 14] on div at bounding box center [64, 16] width 26 height 32
select select "0"
select select "2"
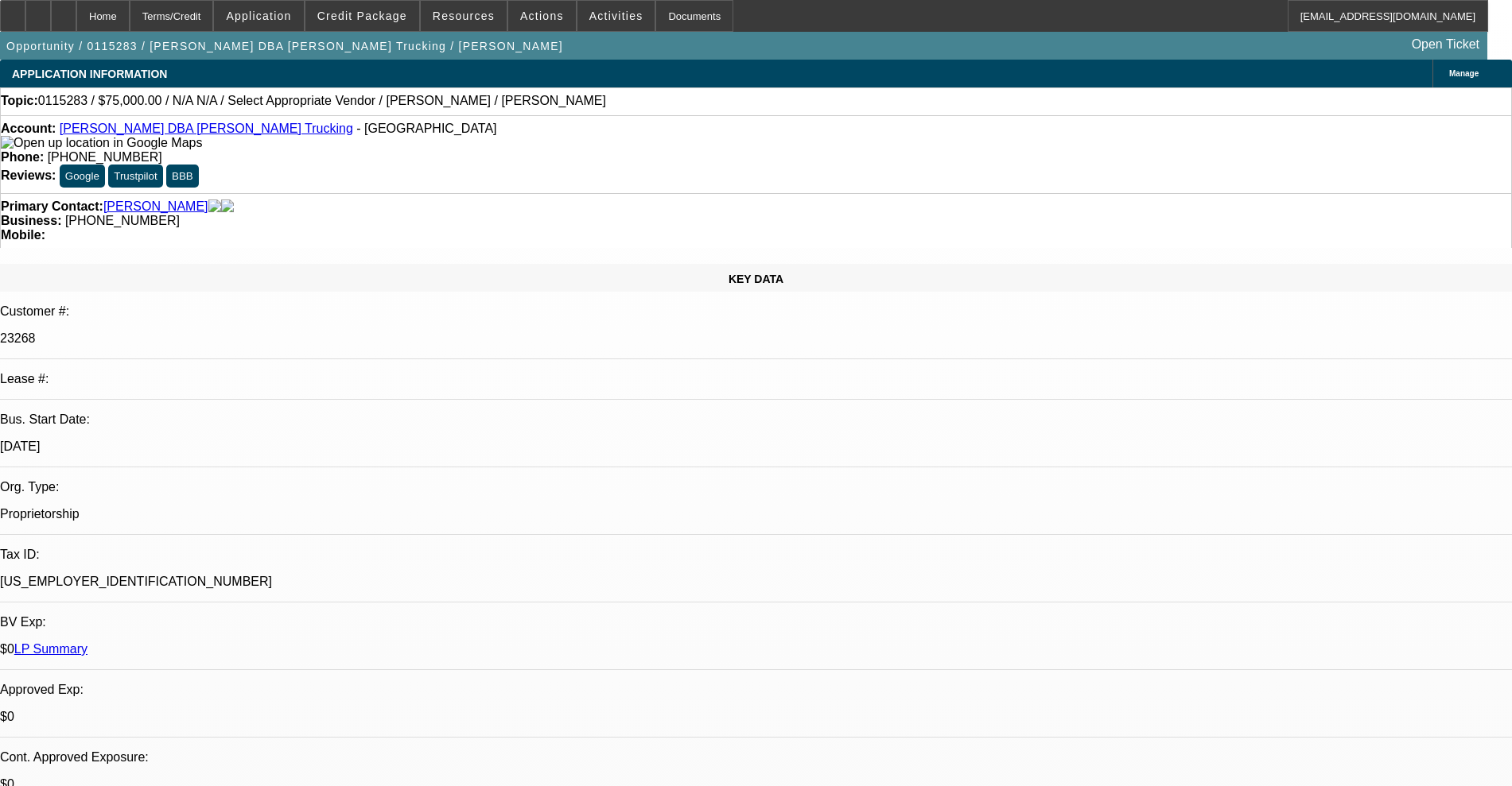
select select "0.1"
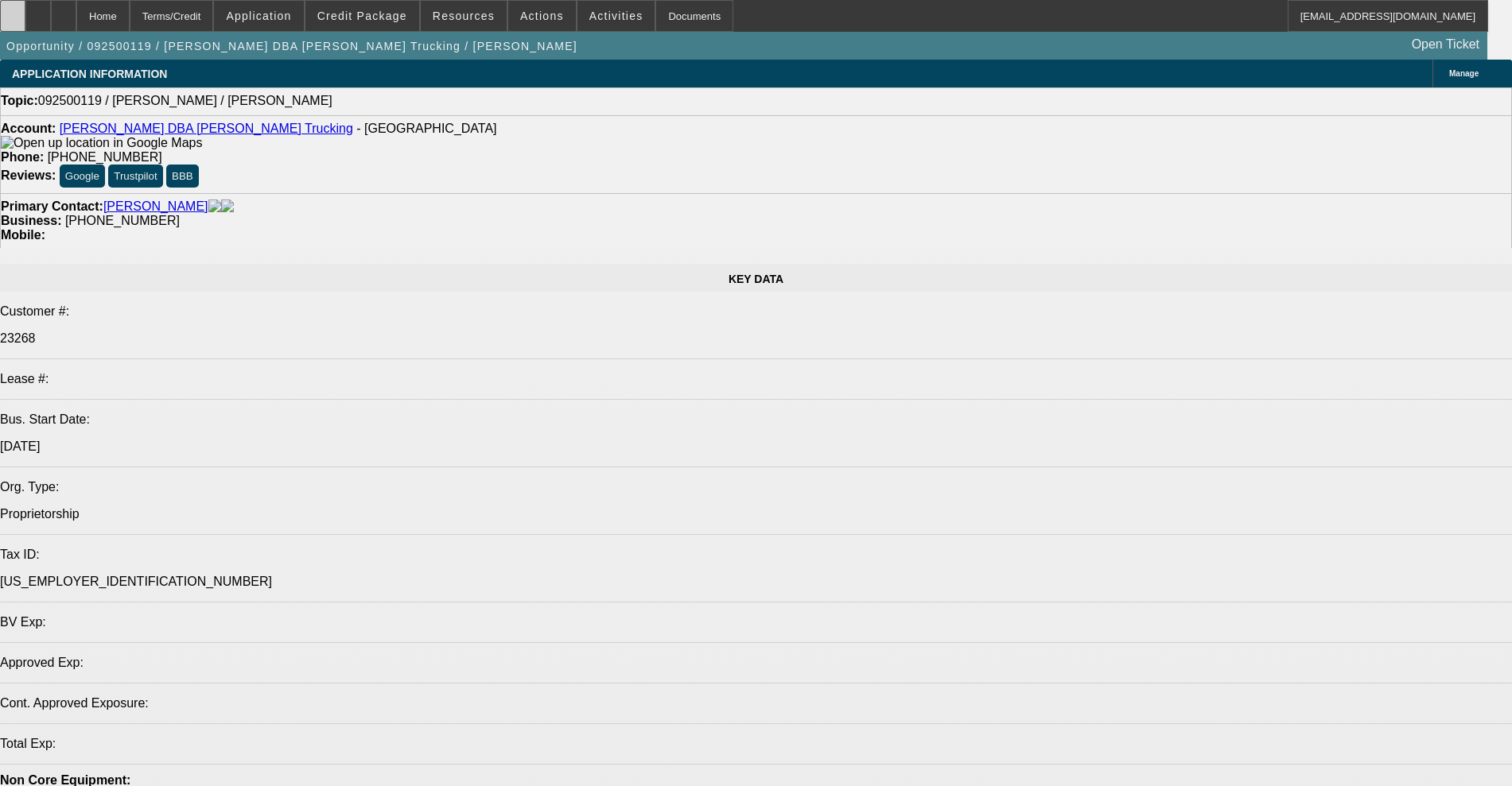
select select "0"
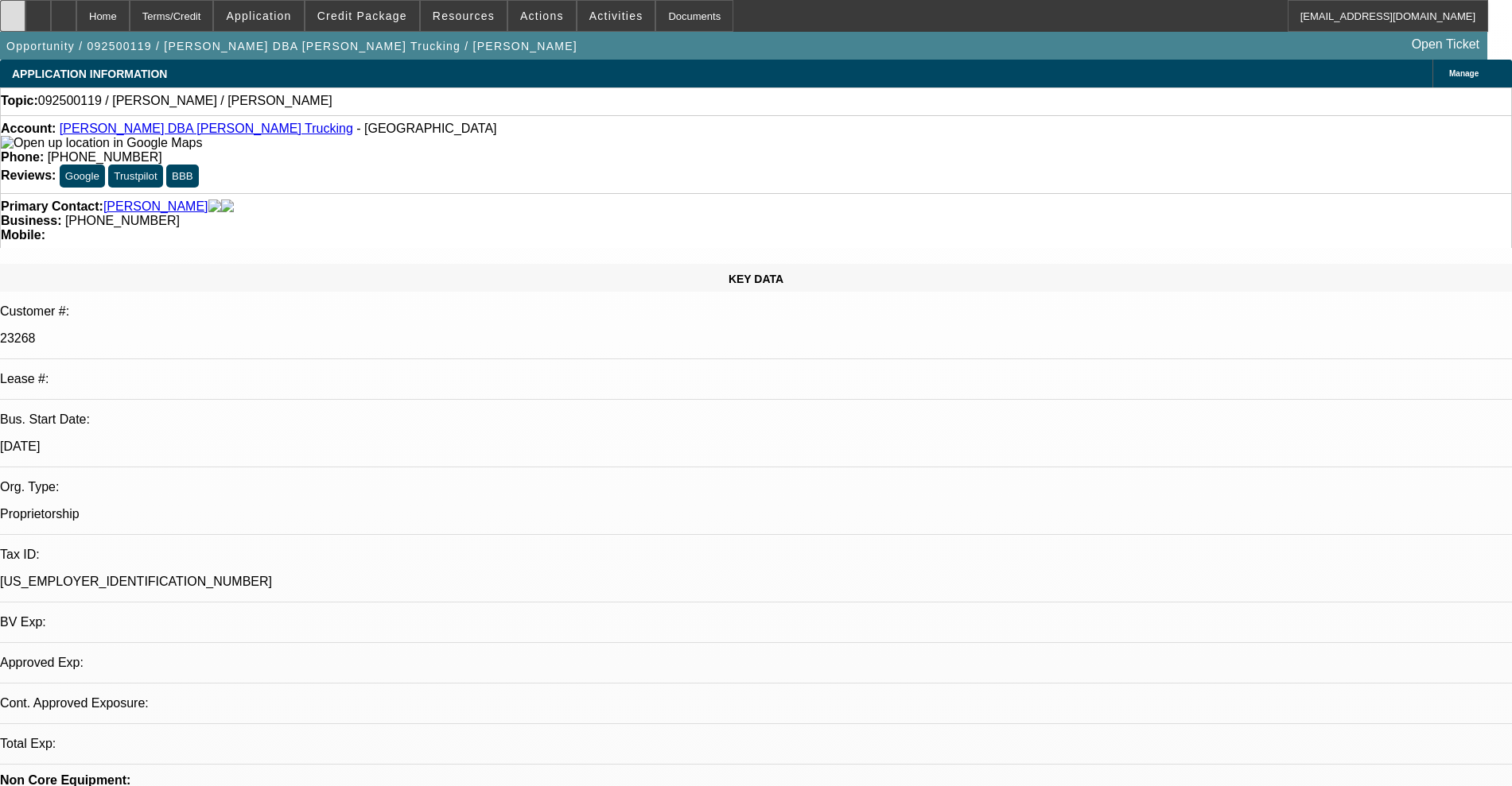
select select "2"
select select "0.1"
select select "4"
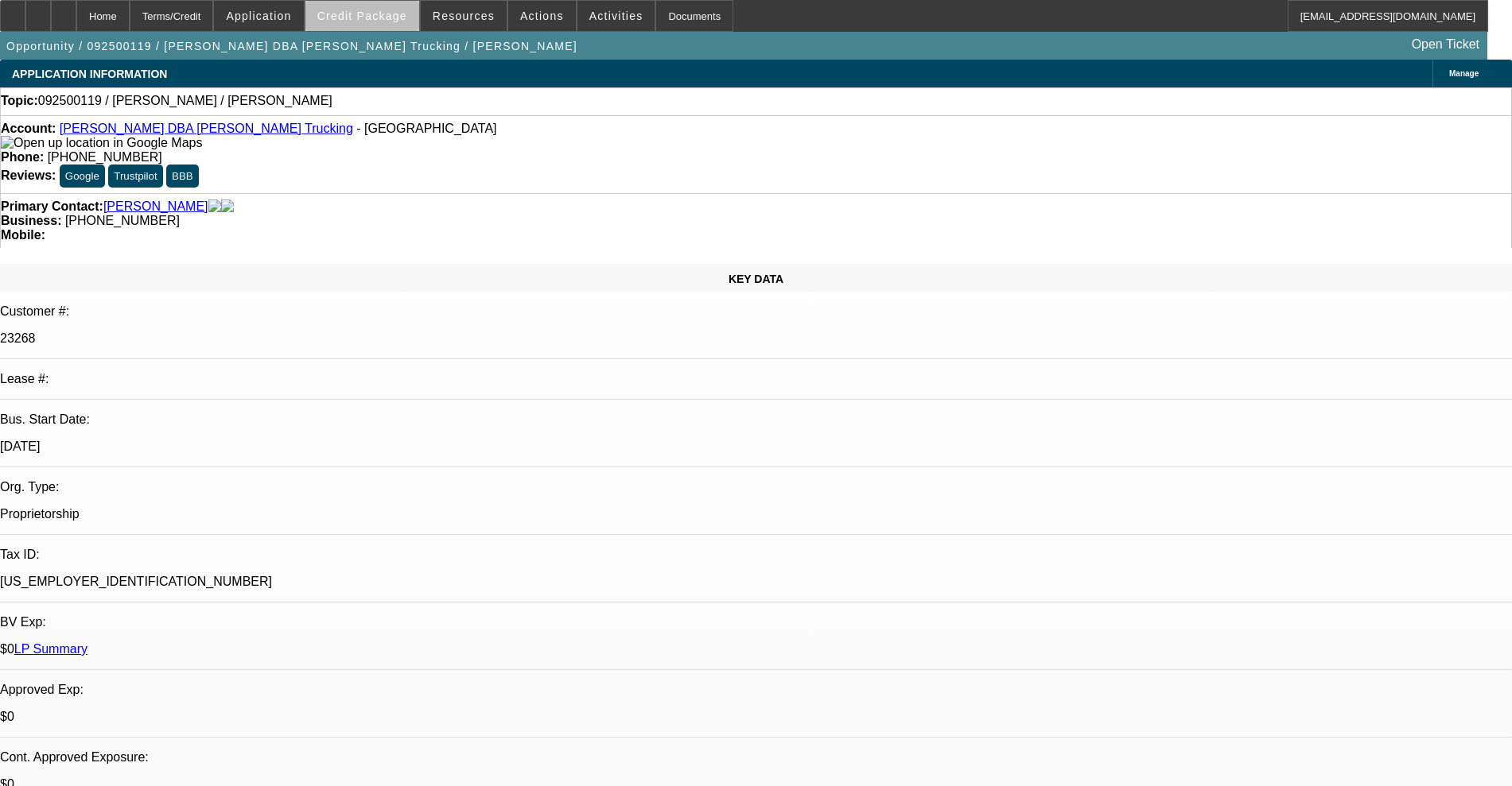
click at [399, 26] on span at bounding box center [362, 16] width 114 height 38
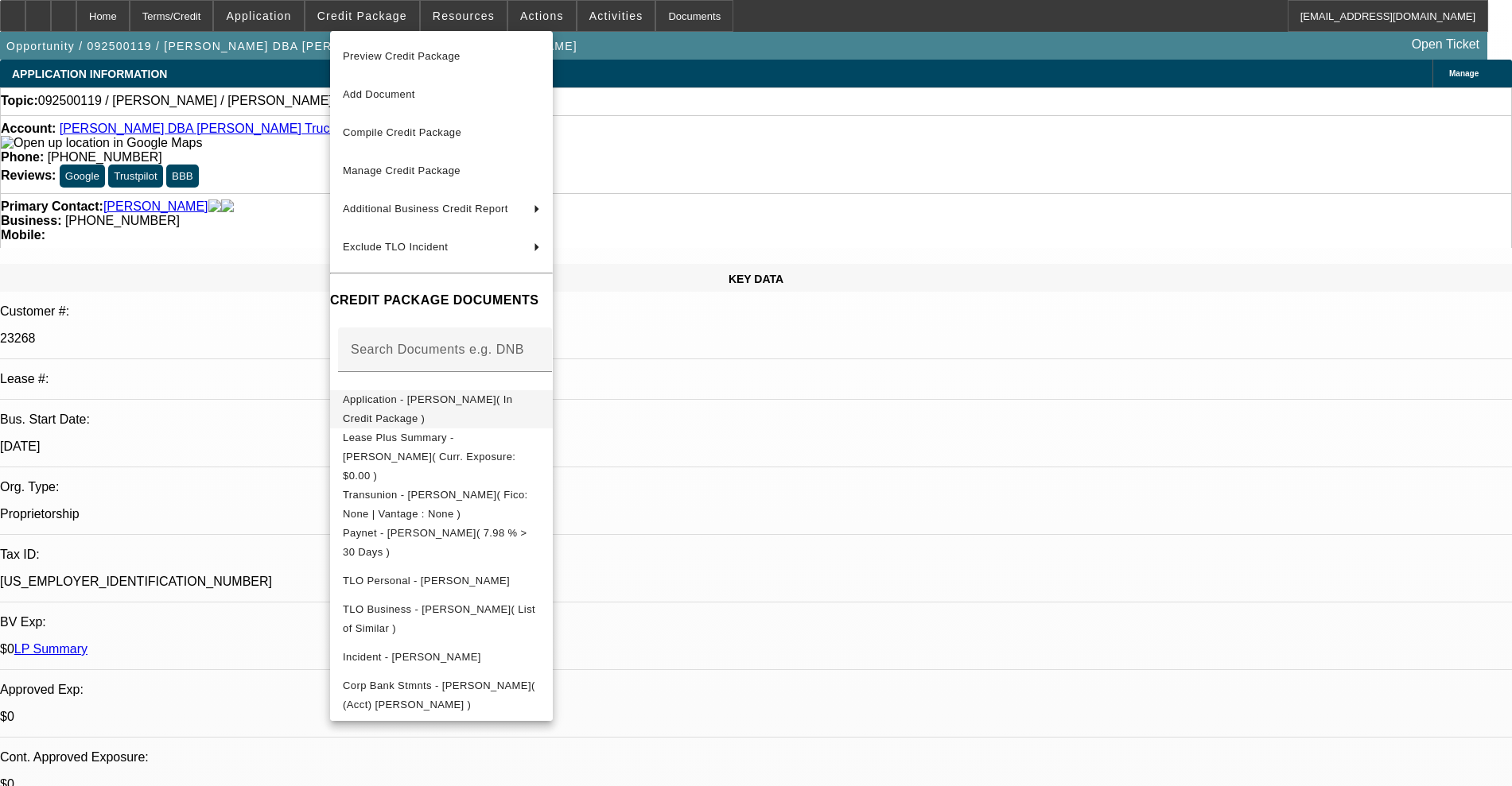
click at [495, 403] on span "Application - [PERSON_NAME]( In Credit Package )" at bounding box center [427, 409] width 170 height 31
